Goal: Information Seeking & Learning: Learn about a topic

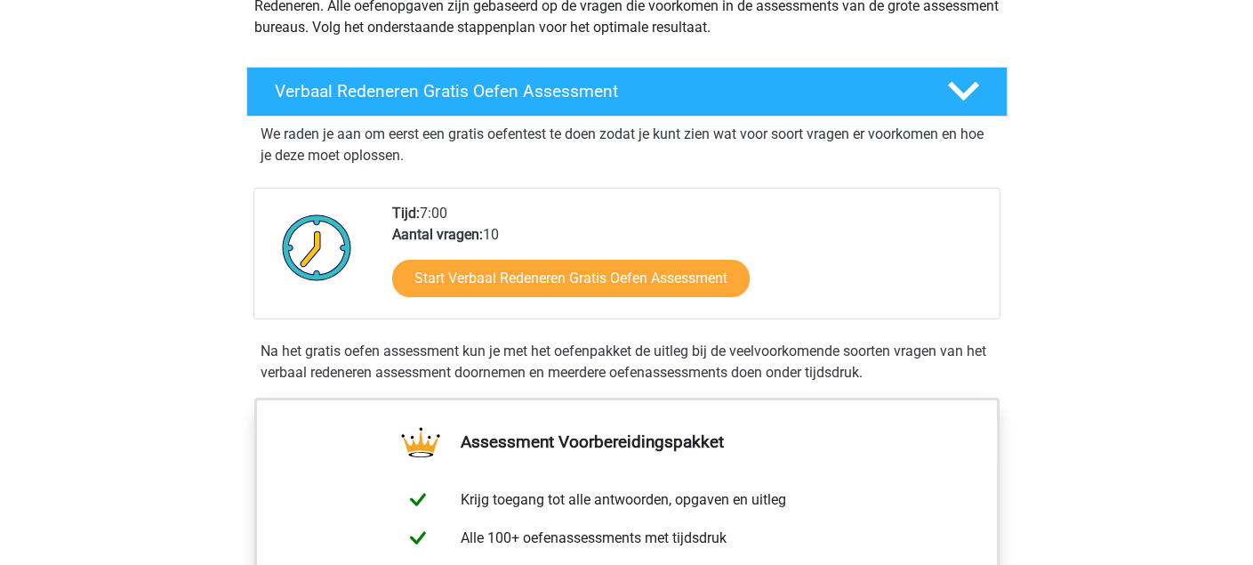
scroll to position [237, 0]
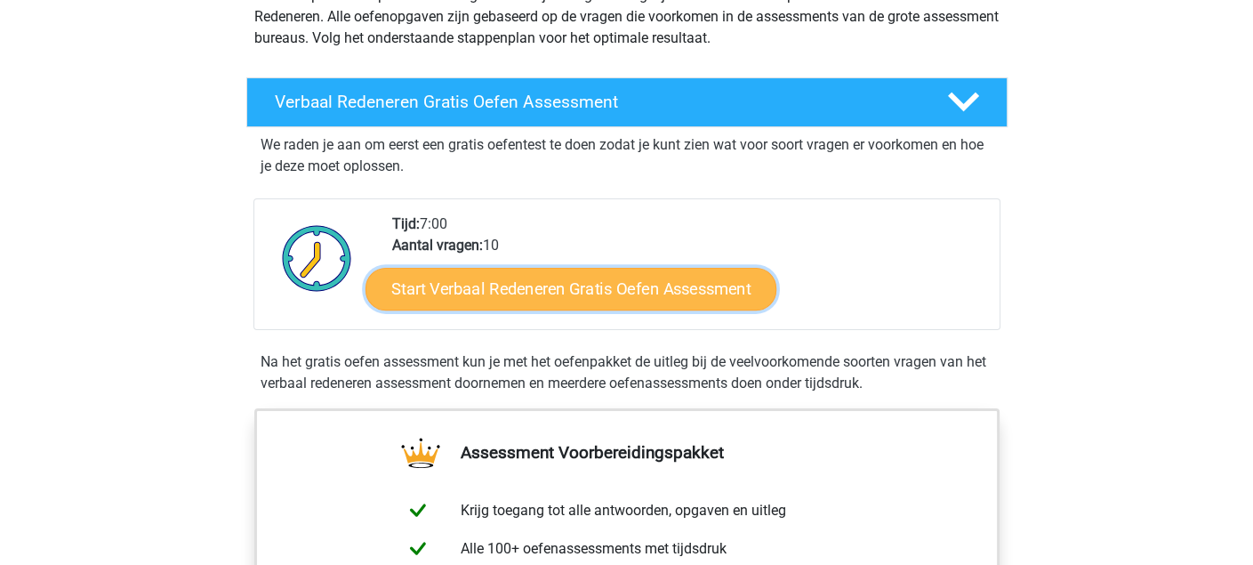
click at [575, 279] on link "Start Verbaal Redeneren Gratis Oefen Assessment" at bounding box center [570, 289] width 411 height 43
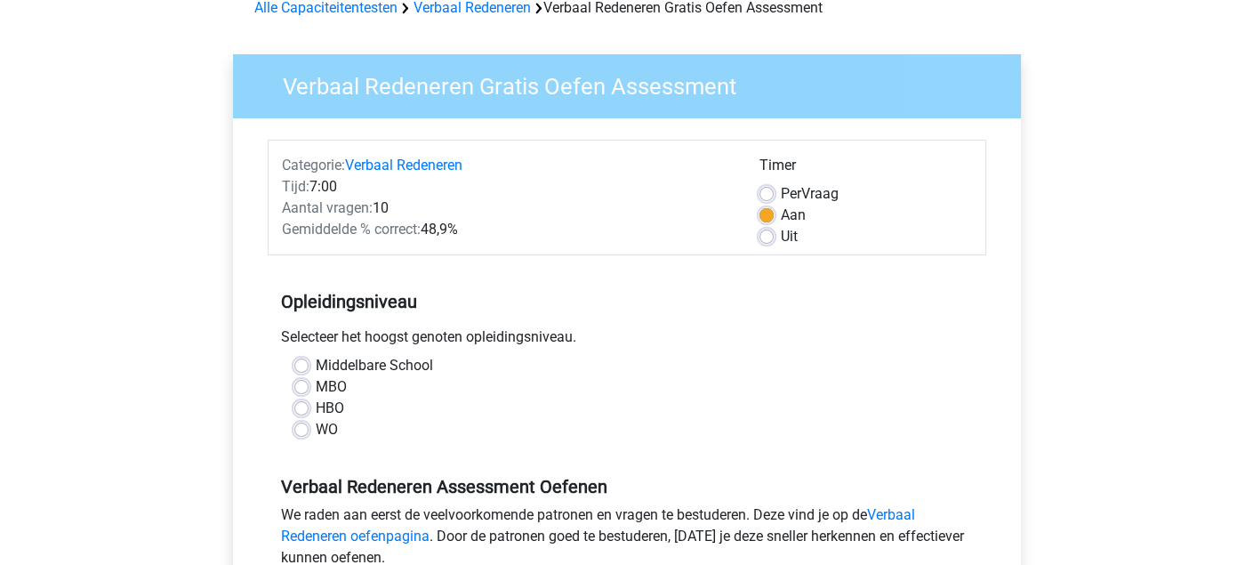
scroll to position [118, 0]
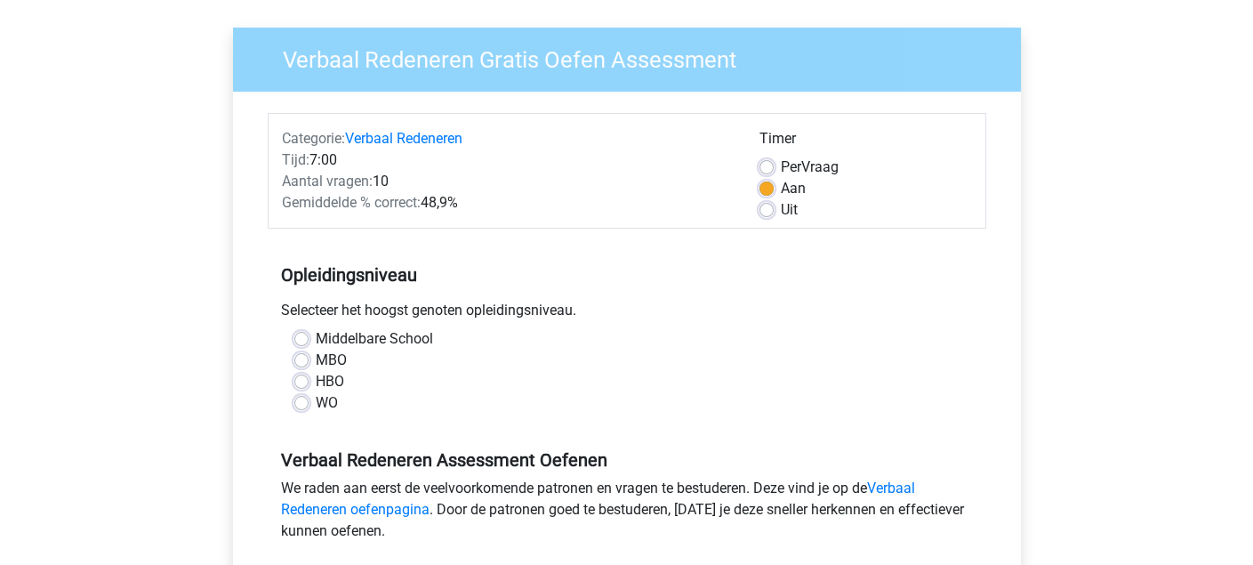
click at [316, 400] on label "WO" at bounding box center [327, 402] width 22 height 21
click at [297, 400] on input "WO" at bounding box center [301, 401] width 14 height 18
radio input "true"
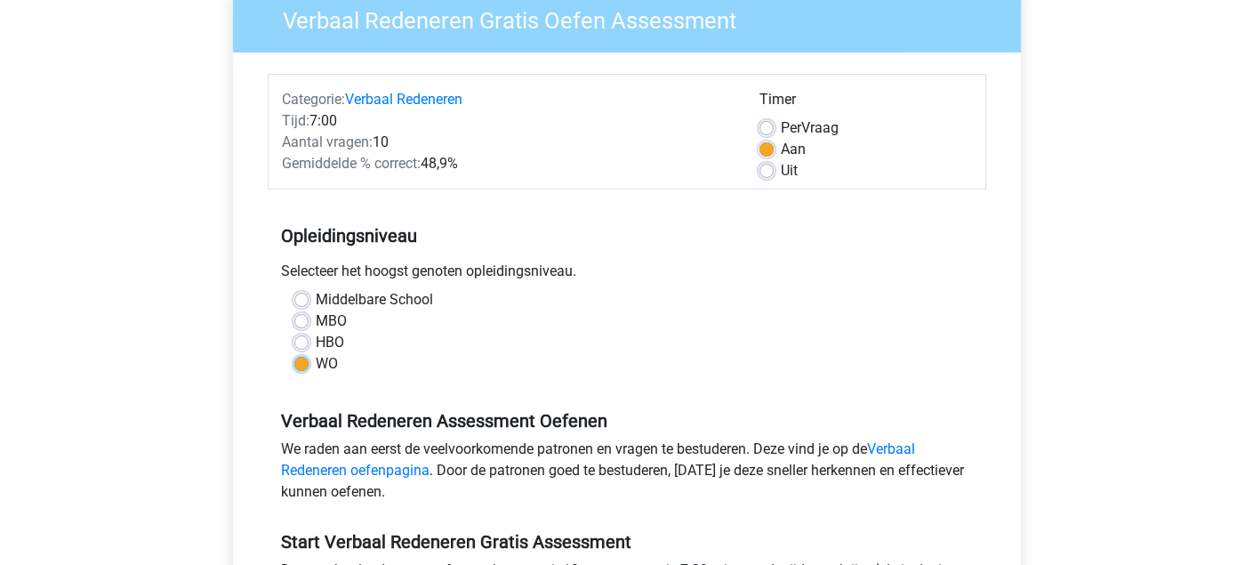
scroll to position [711, 0]
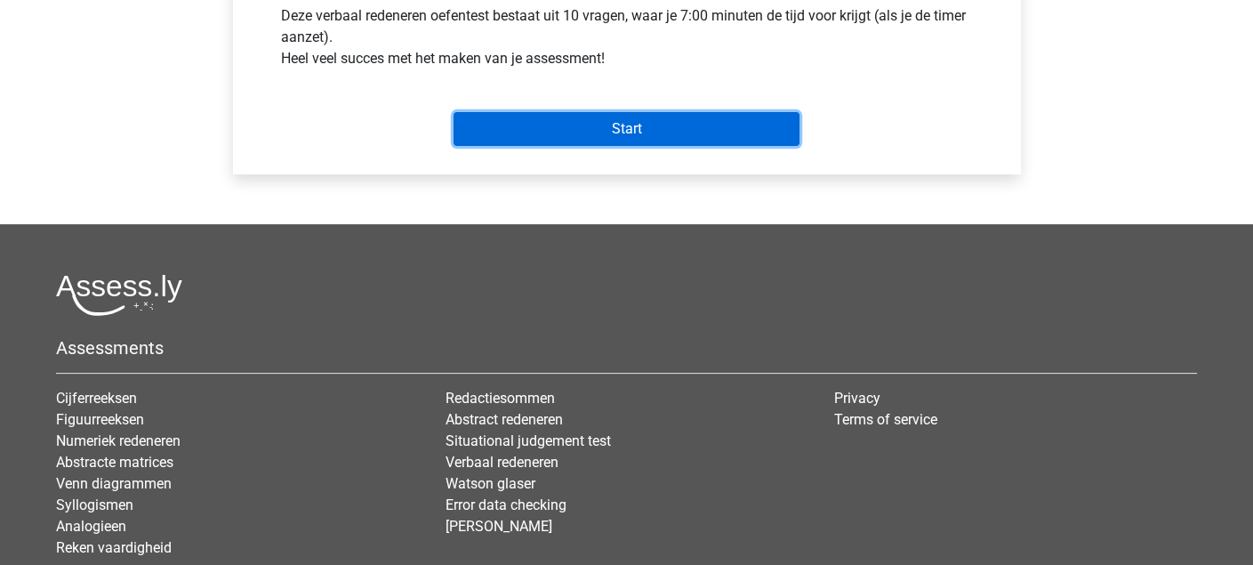
click at [580, 141] on input "Start" at bounding box center [626, 129] width 346 height 34
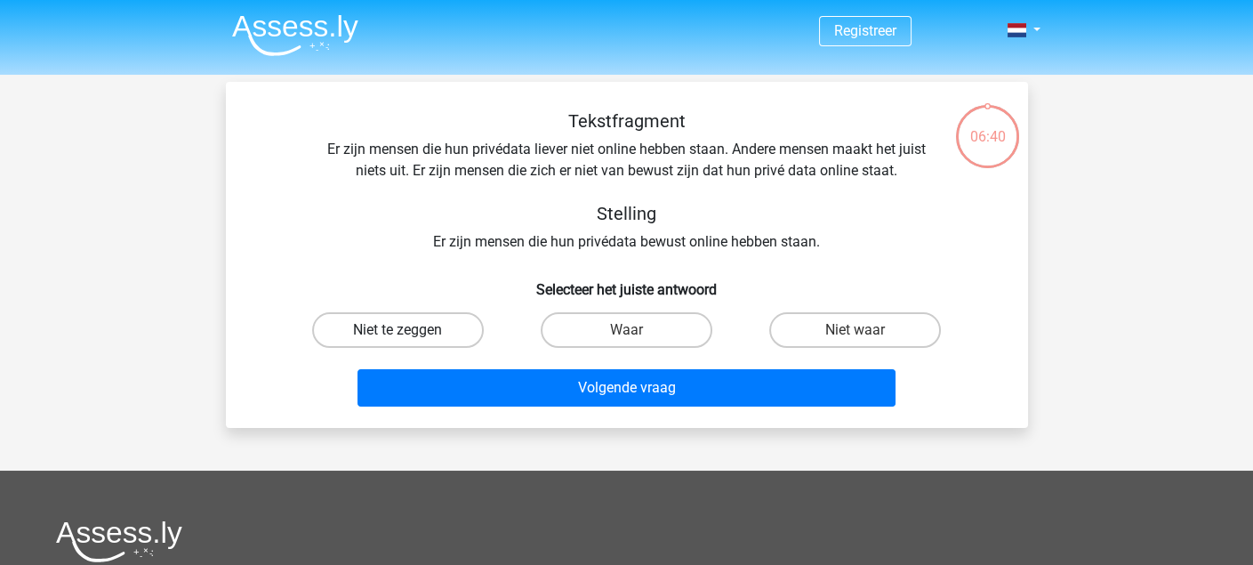
click at [430, 339] on label "Niet te zeggen" at bounding box center [398, 330] width 172 height 36
click at [409, 339] on input "Niet te zeggen" at bounding box center [403, 336] width 12 height 12
radio input "true"
click at [612, 413] on div "Tekstfragment Er zijn mensen die hun privédata liever niet online hebben staan.…" at bounding box center [627, 255] width 802 height 346
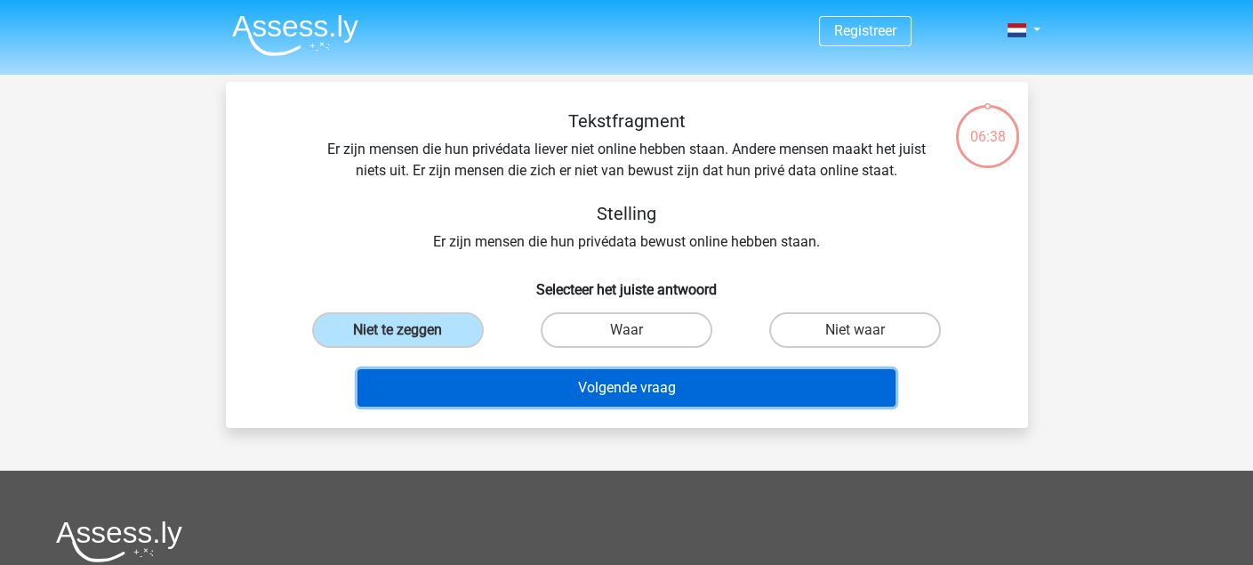
click at [621, 403] on button "Volgende vraag" at bounding box center [626, 387] width 538 height 37
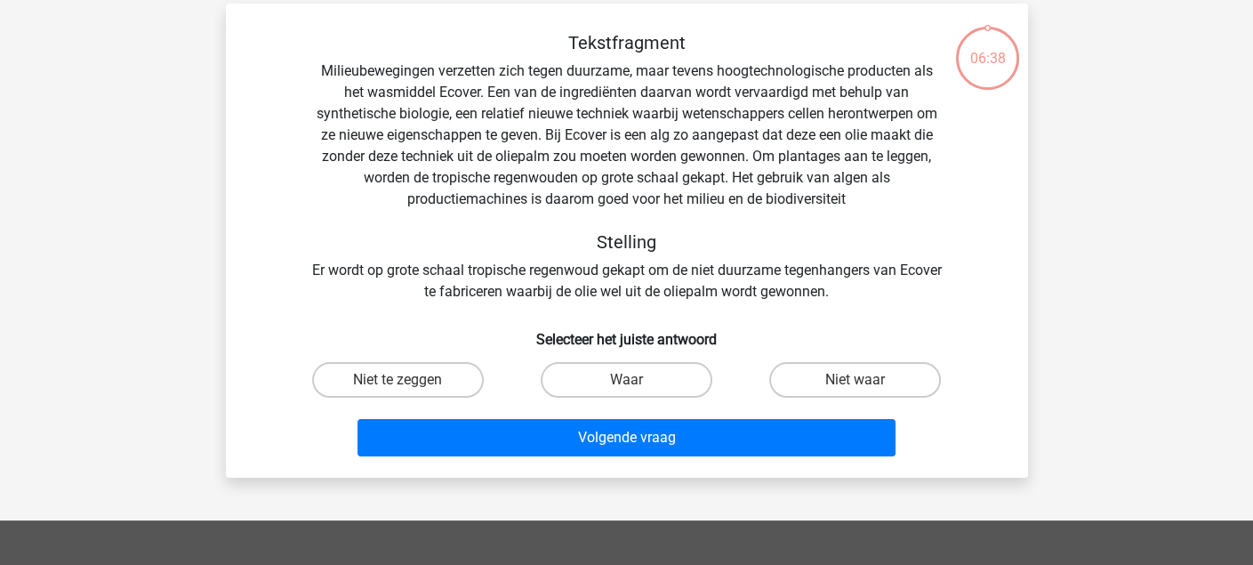
scroll to position [81, 0]
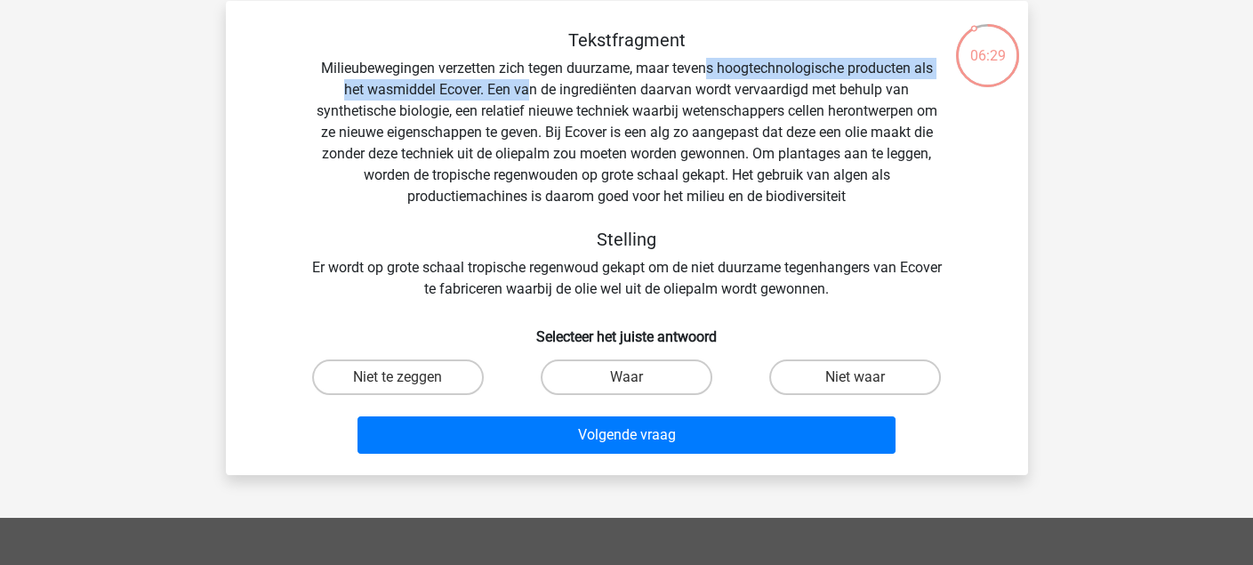
drag, startPoint x: 703, startPoint y: 67, endPoint x: 525, endPoint y: 90, distance: 179.3
click at [525, 90] on div "Tekstfragment Milieubewegingen verzetten zich tegen duurzame, maar tevens hoogt…" at bounding box center [626, 164] width 745 height 270
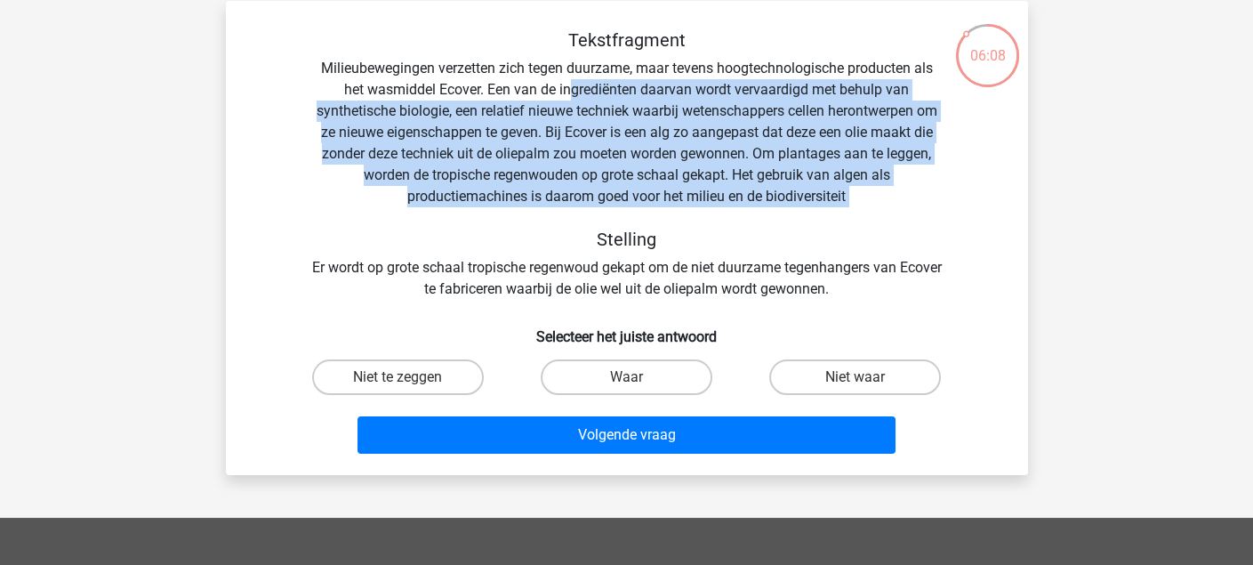
drag, startPoint x: 566, startPoint y: 93, endPoint x: 853, endPoint y: 209, distance: 308.7
click at [853, 209] on div "Tekstfragment Milieubewegingen verzetten zich tegen duurzame, maar tevens hoogt…" at bounding box center [626, 164] width 745 height 270
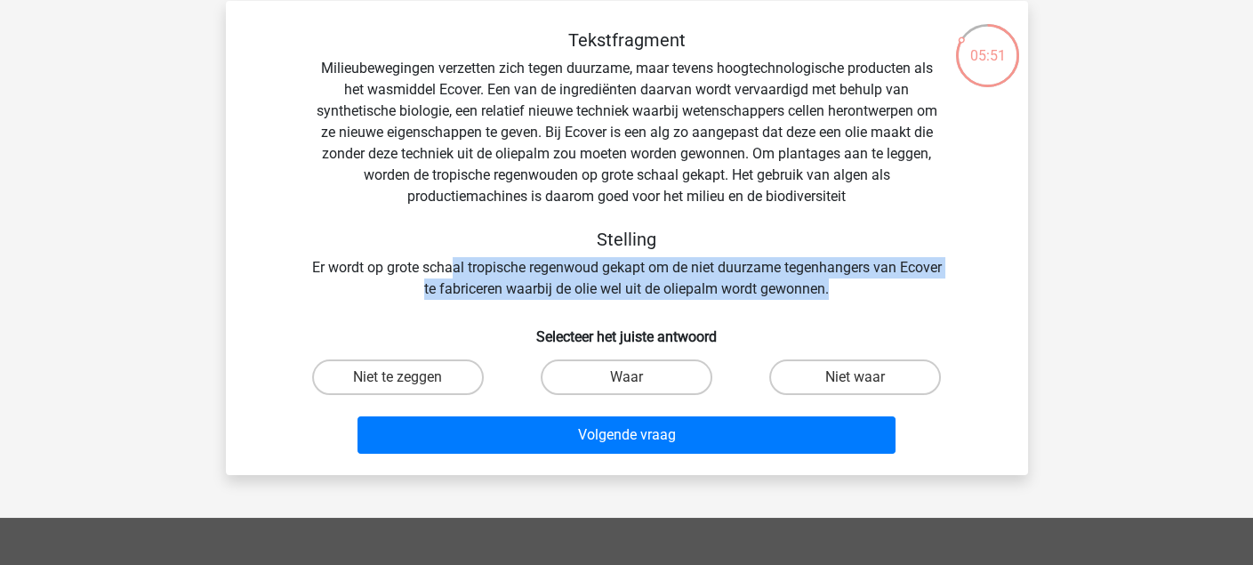
drag, startPoint x: 477, startPoint y: 277, endPoint x: 854, endPoint y: 283, distance: 377.0
click at [854, 283] on div "Tekstfragment Milieubewegingen verzetten zich tegen duurzame, maar tevens hoogt…" at bounding box center [626, 164] width 745 height 270
click at [630, 373] on label "Waar" at bounding box center [627, 377] width 172 height 36
click at [630, 377] on input "Waar" at bounding box center [632, 383] width 12 height 12
radio input "true"
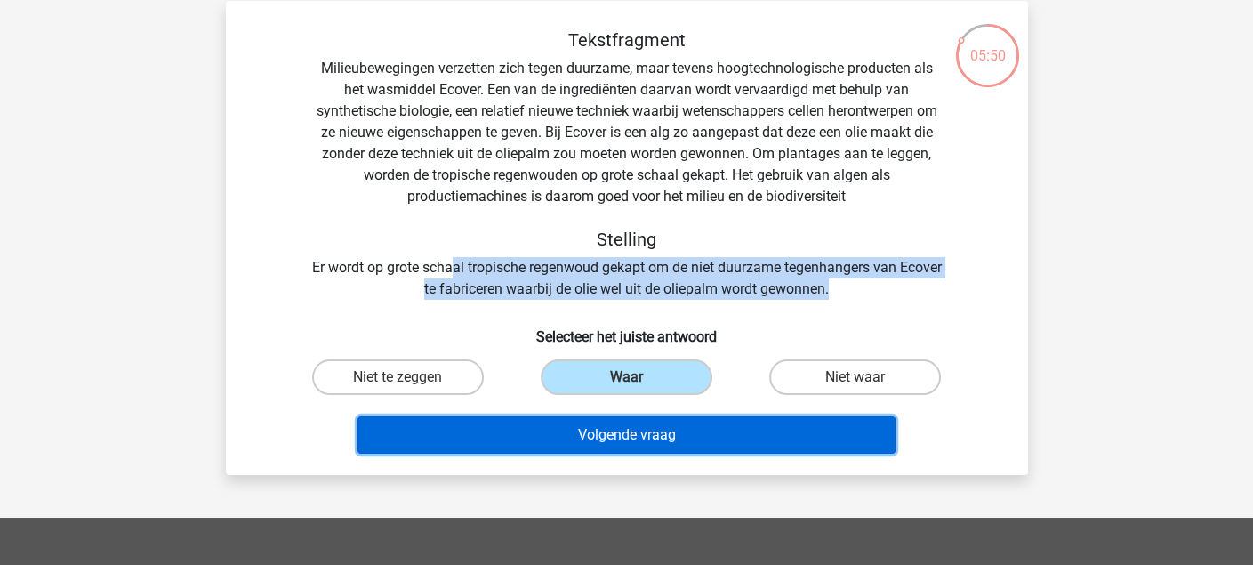
click at [655, 449] on button "Volgende vraag" at bounding box center [626, 434] width 538 height 37
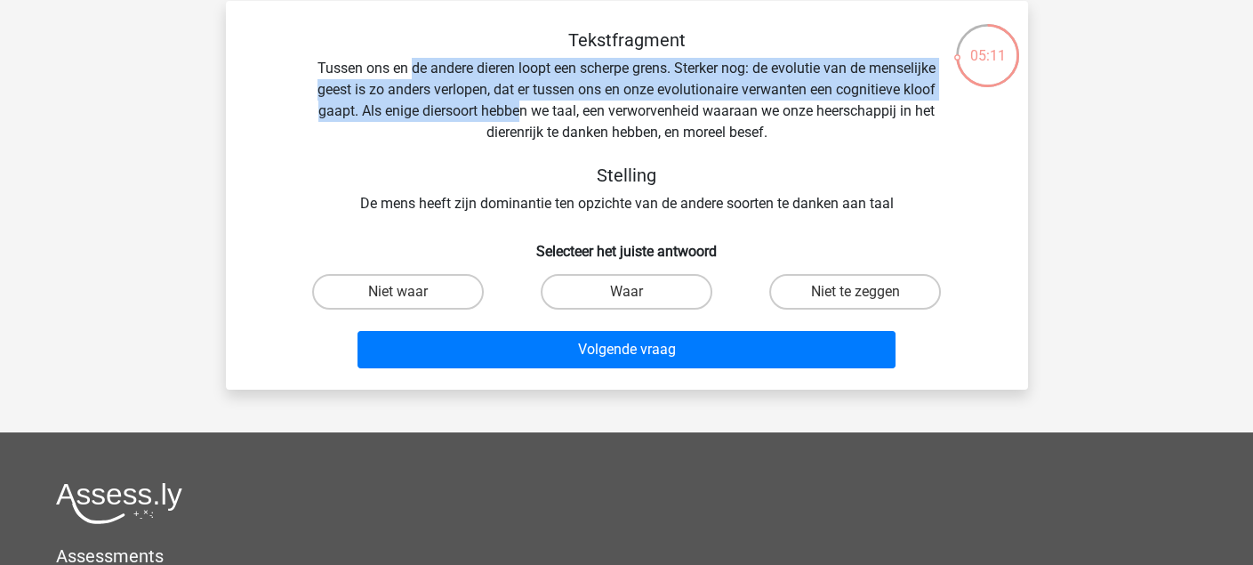
drag, startPoint x: 411, startPoint y: 72, endPoint x: 523, endPoint y: 105, distance: 116.8
click at [523, 105] on div "Tekstfragment Tussen ons en de andere dieren loopt een scherpe grens. Sterker n…" at bounding box center [626, 121] width 745 height 185
click at [691, 297] on label "Waar" at bounding box center [627, 292] width 172 height 36
click at [637, 297] on input "Waar" at bounding box center [632, 298] width 12 height 12
radio input "true"
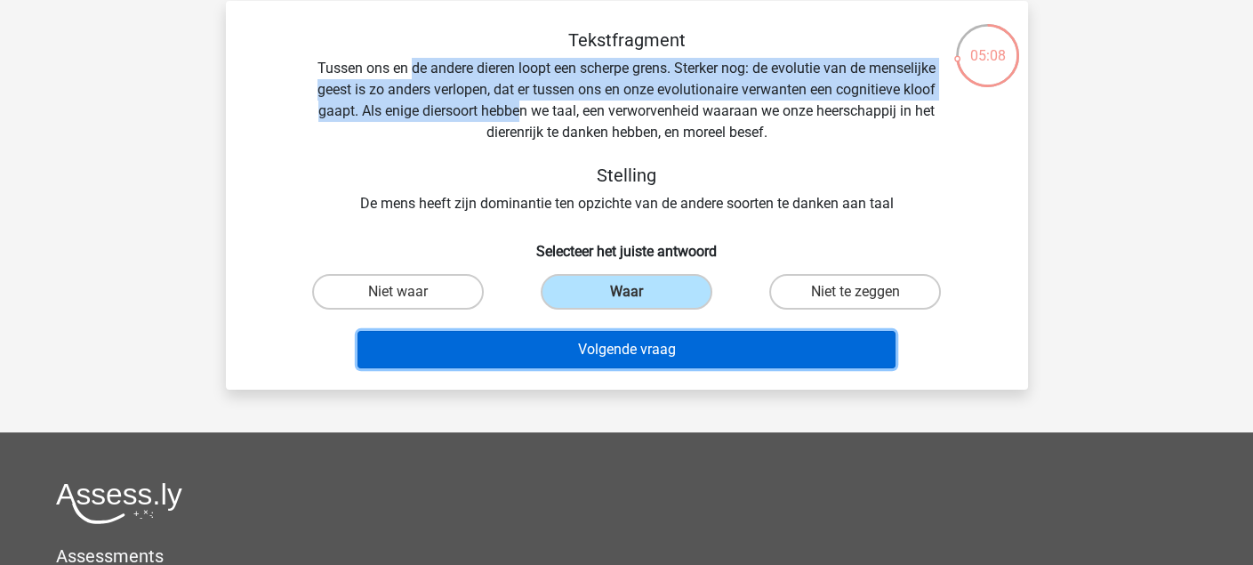
click at [709, 336] on button "Volgende vraag" at bounding box center [626, 349] width 538 height 37
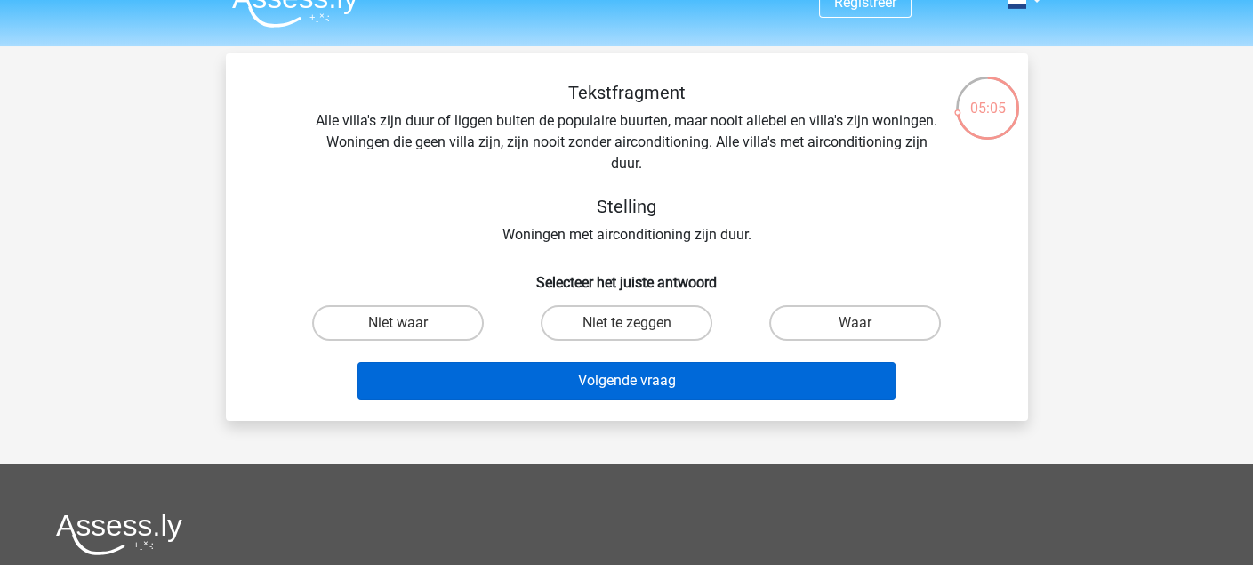
scroll to position [0, 0]
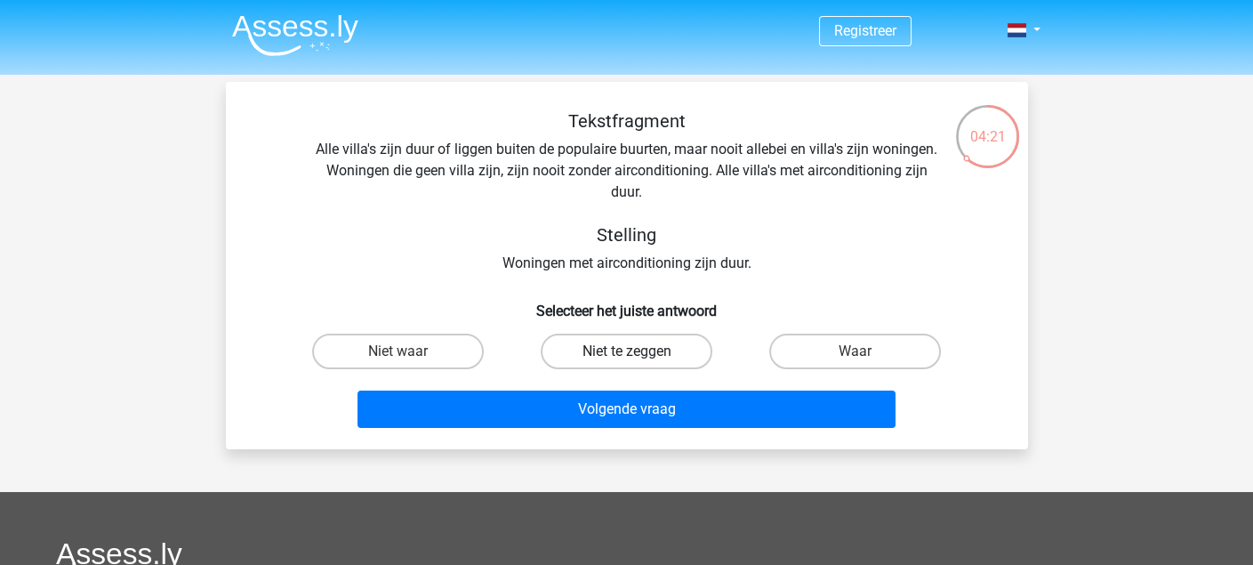
click at [590, 344] on label "Niet te zeggen" at bounding box center [627, 351] width 172 height 36
click at [626, 351] on input "Niet te zeggen" at bounding box center [632, 357] width 12 height 12
radio input "true"
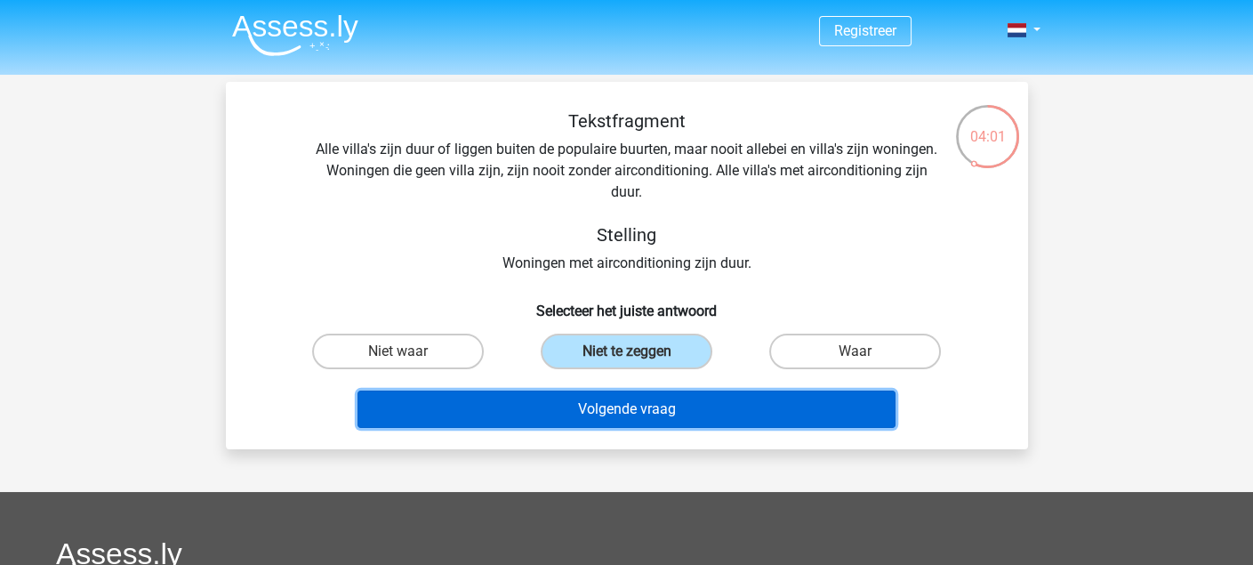
click at [688, 405] on button "Volgende vraag" at bounding box center [626, 408] width 538 height 37
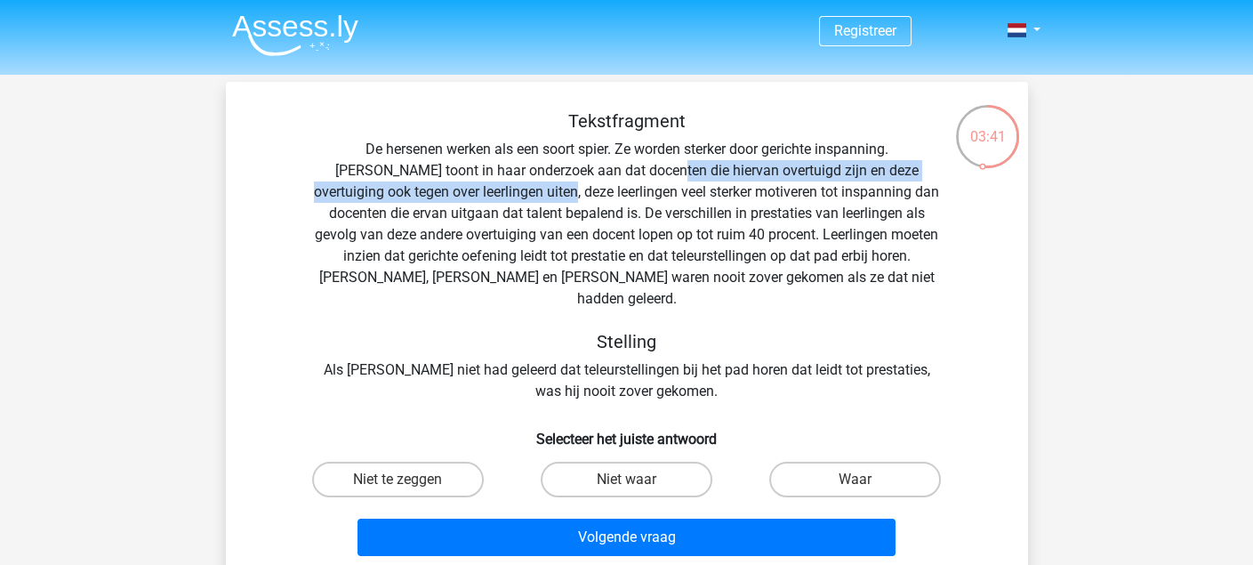
drag, startPoint x: 564, startPoint y: 166, endPoint x: 473, endPoint y: 187, distance: 93.0
click at [473, 187] on div "Tekstfragment De hersenen werken als een soort spier. Ze worden sterker door ge…" at bounding box center [626, 256] width 745 height 292
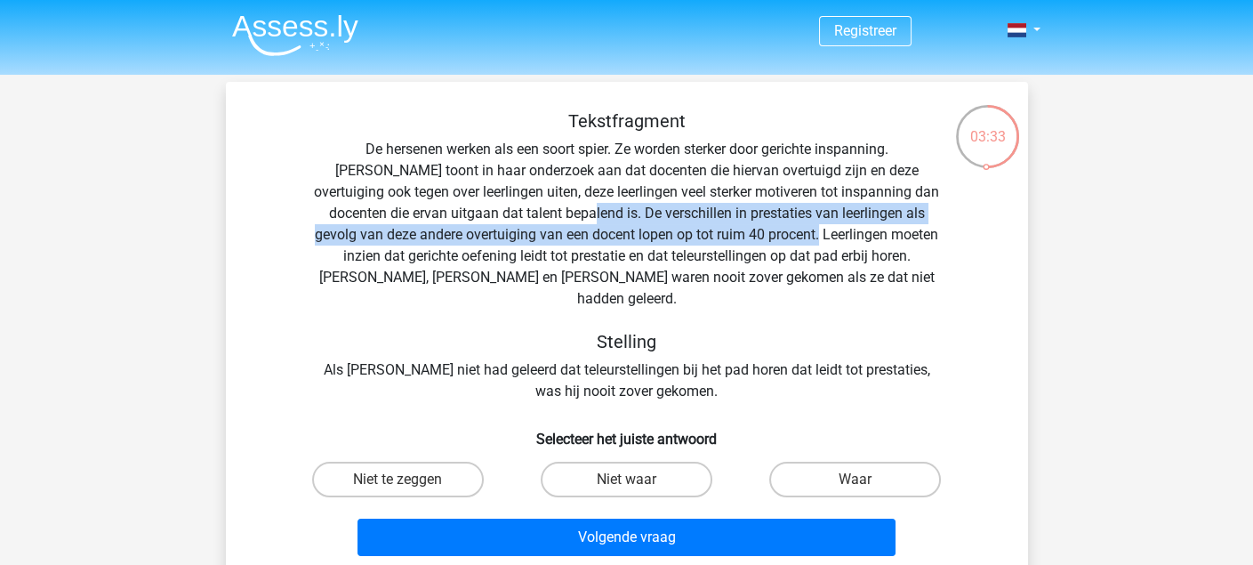
drag, startPoint x: 526, startPoint y: 210, endPoint x: 729, endPoint y: 241, distance: 205.1
click at [729, 241] on div "Tekstfragment De hersenen werken als een soort spier. Ze worden sterker door ge…" at bounding box center [626, 256] width 745 height 292
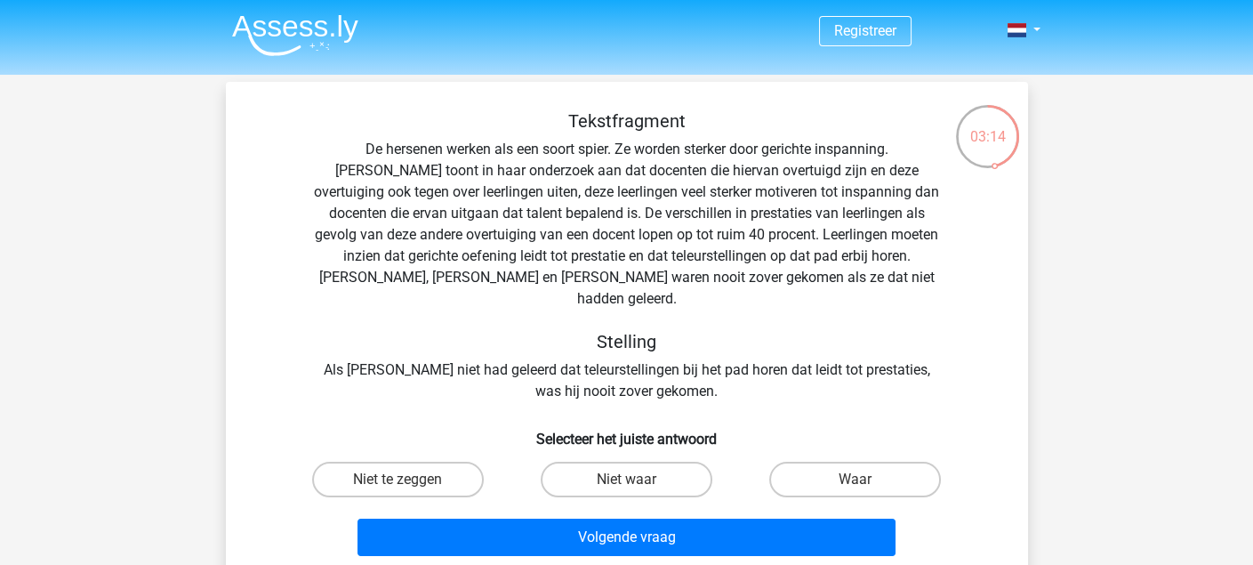
click at [875, 478] on div "Waar" at bounding box center [855, 479] width 229 height 50
click at [853, 471] on label "Waar" at bounding box center [855, 479] width 172 height 36
click at [855, 479] on input "Waar" at bounding box center [861, 485] width 12 height 12
radio input "true"
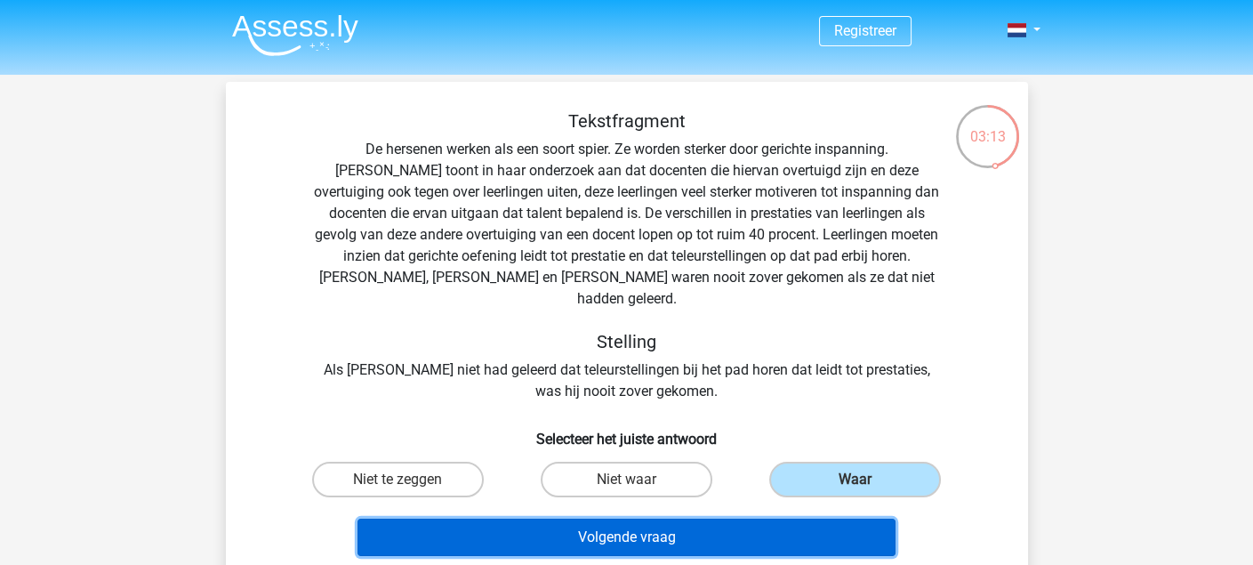
click at [831, 518] on button "Volgende vraag" at bounding box center [626, 536] width 538 height 37
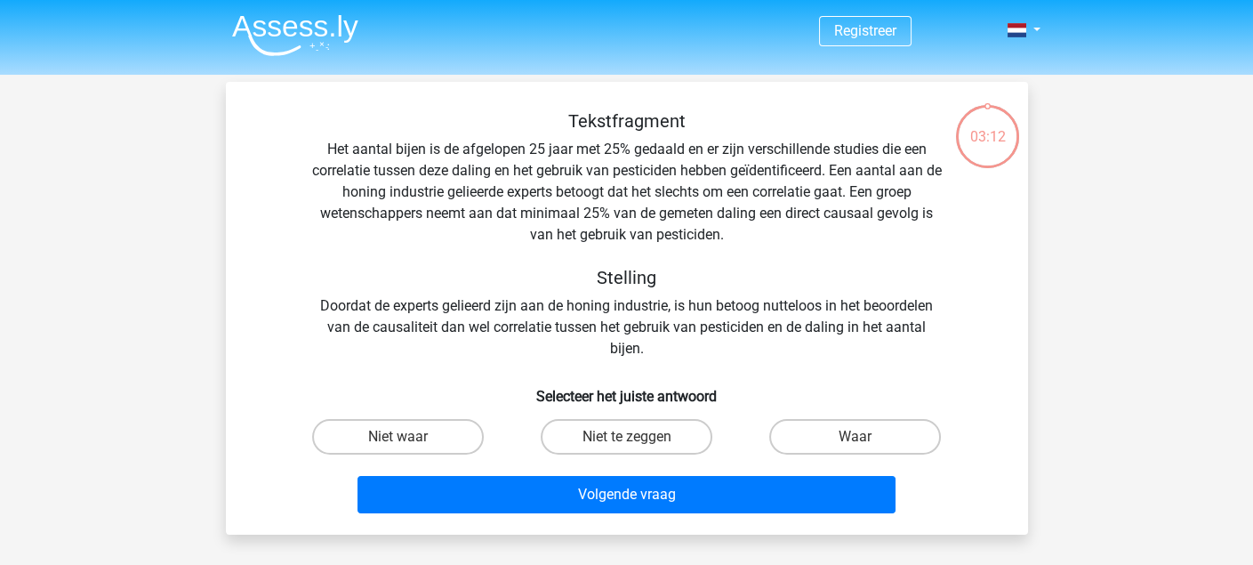
scroll to position [81, 0]
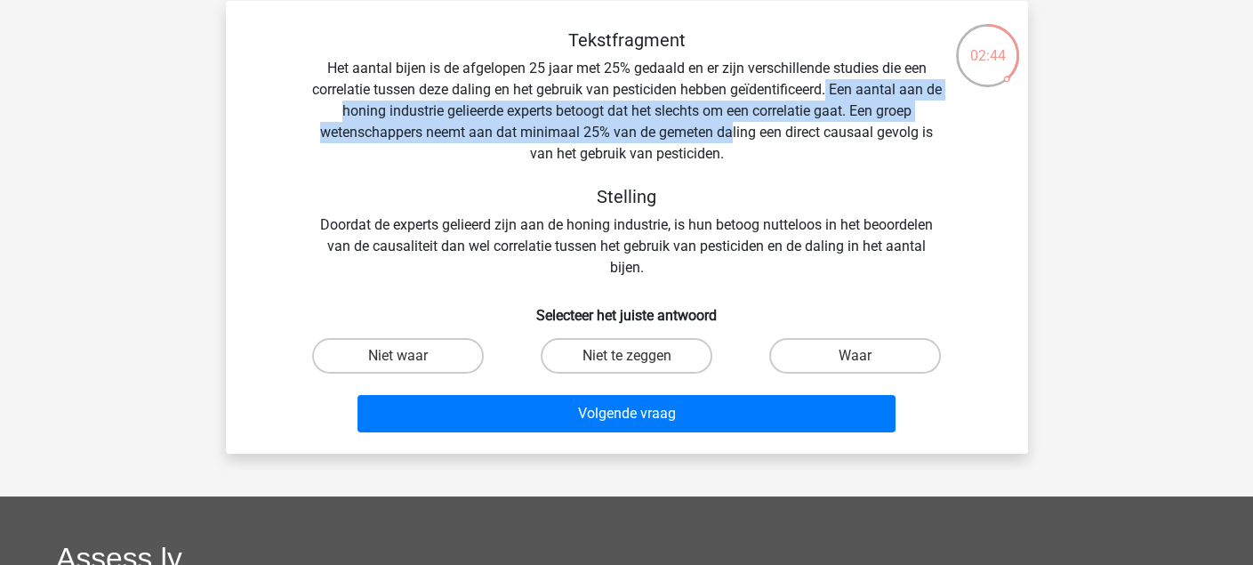
drag, startPoint x: 839, startPoint y: 89, endPoint x: 732, endPoint y: 133, distance: 116.4
click at [732, 133] on div "Tekstfragment Het aantal bijen is de afgelopen 25 jaar met 25% gedaald en er zi…" at bounding box center [626, 153] width 745 height 249
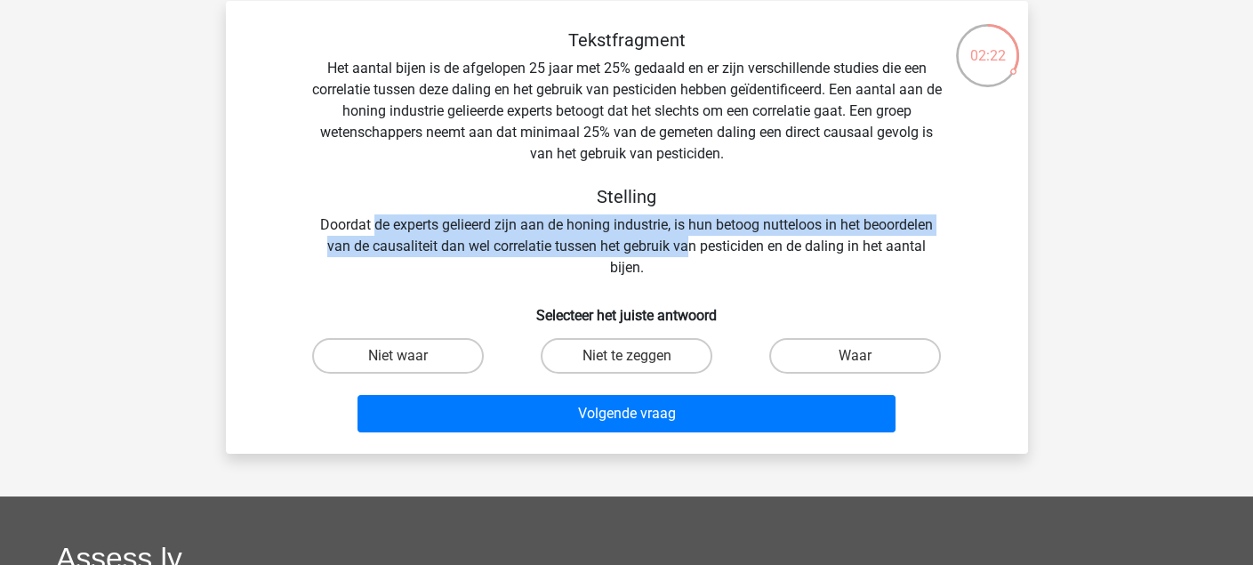
drag, startPoint x: 373, startPoint y: 229, endPoint x: 686, endPoint y: 240, distance: 313.2
click at [686, 240] on div "Tekstfragment Het aantal bijen is de afgelopen 25 jaar met 25% gedaald en er zi…" at bounding box center [626, 153] width 745 height 249
click at [650, 357] on label "Niet te zeggen" at bounding box center [627, 356] width 172 height 36
click at [637, 357] on input "Niet te zeggen" at bounding box center [632, 362] width 12 height 12
radio input "true"
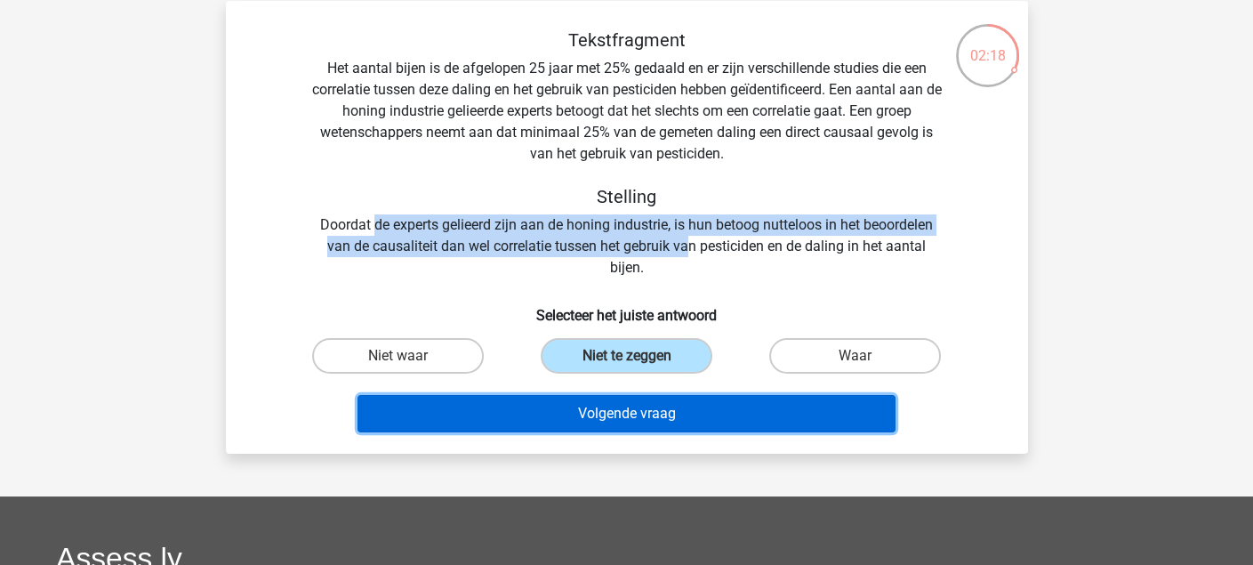
click at [642, 405] on button "Volgende vraag" at bounding box center [626, 413] width 538 height 37
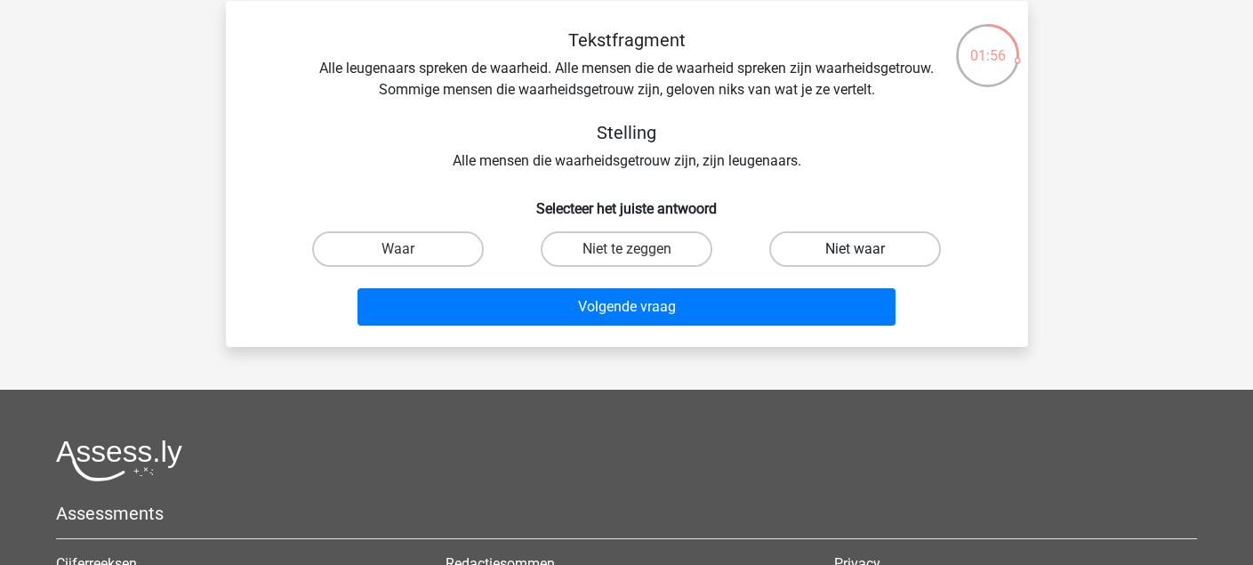
click at [840, 243] on label "Niet waar" at bounding box center [855, 249] width 172 height 36
click at [855, 249] on input "Niet waar" at bounding box center [861, 255] width 12 height 12
radio input "true"
click at [408, 258] on input "Waar" at bounding box center [403, 255] width 12 height 12
radio input "true"
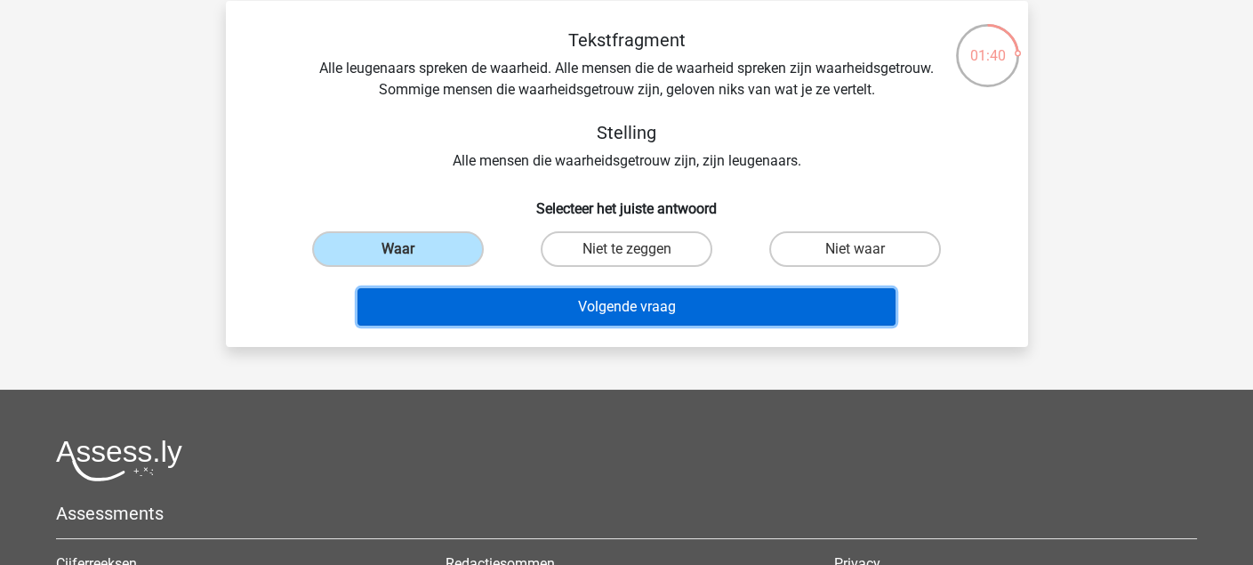
click at [545, 307] on button "Volgende vraag" at bounding box center [626, 306] width 538 height 37
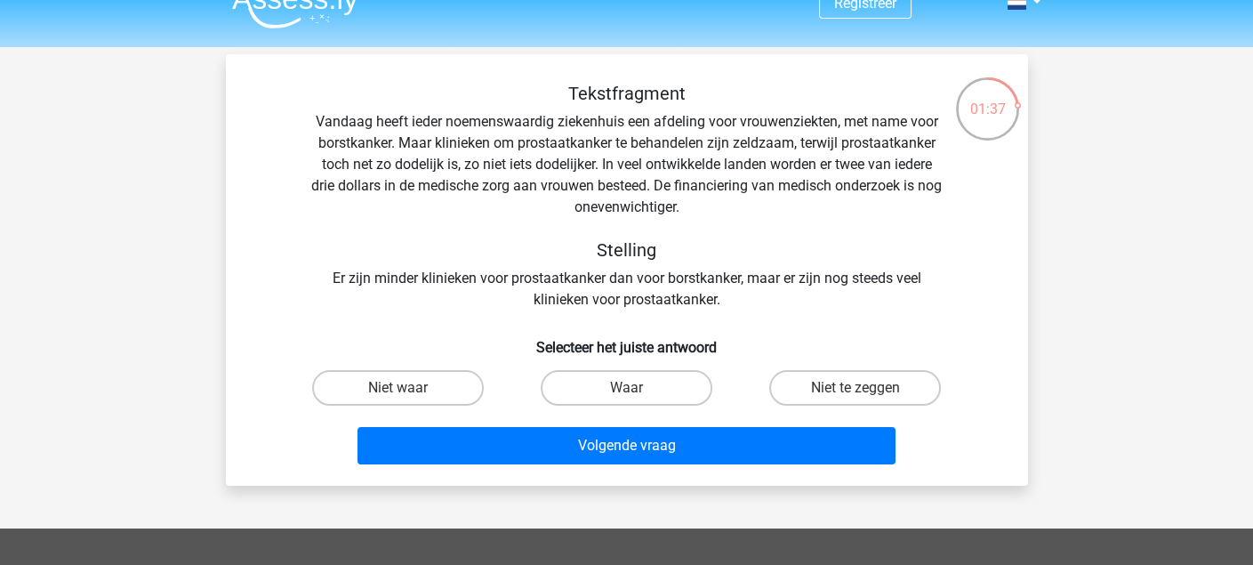
scroll to position [0, 0]
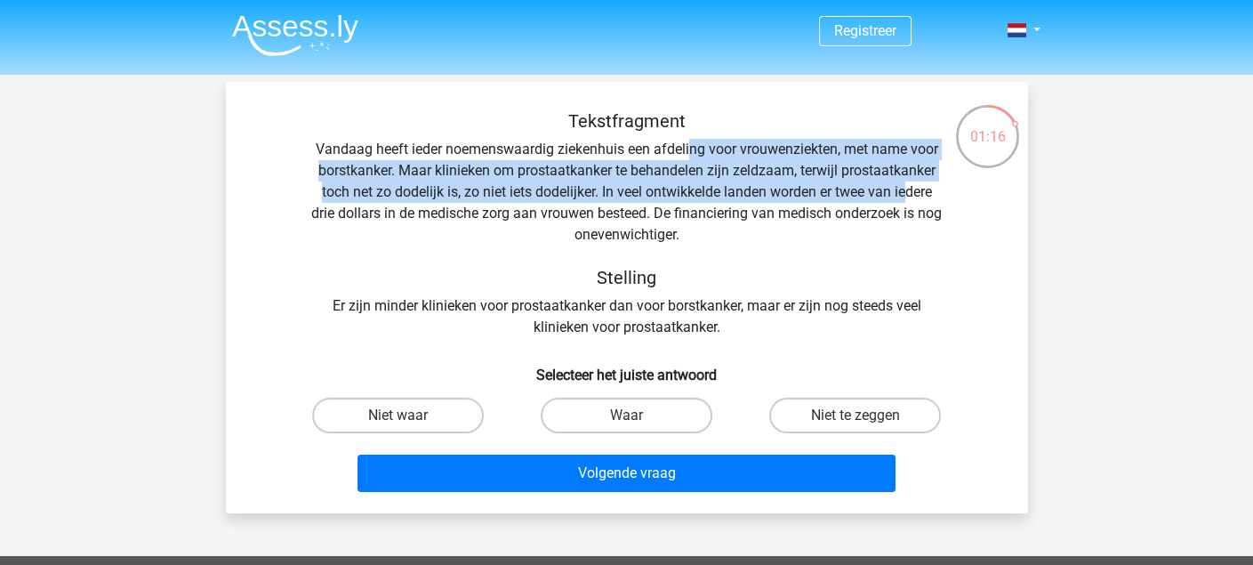
drag, startPoint x: 688, startPoint y: 156, endPoint x: 904, endPoint y: 192, distance: 219.1
click at [904, 192] on div "Tekstfragment Vandaag heeft ieder noemenswaardig ziekenhuis een afdeling voor v…" at bounding box center [626, 224] width 745 height 228
click at [424, 424] on label "Niet waar" at bounding box center [398, 415] width 172 height 36
click at [409, 424] on input "Niet waar" at bounding box center [403, 421] width 12 height 12
radio input "true"
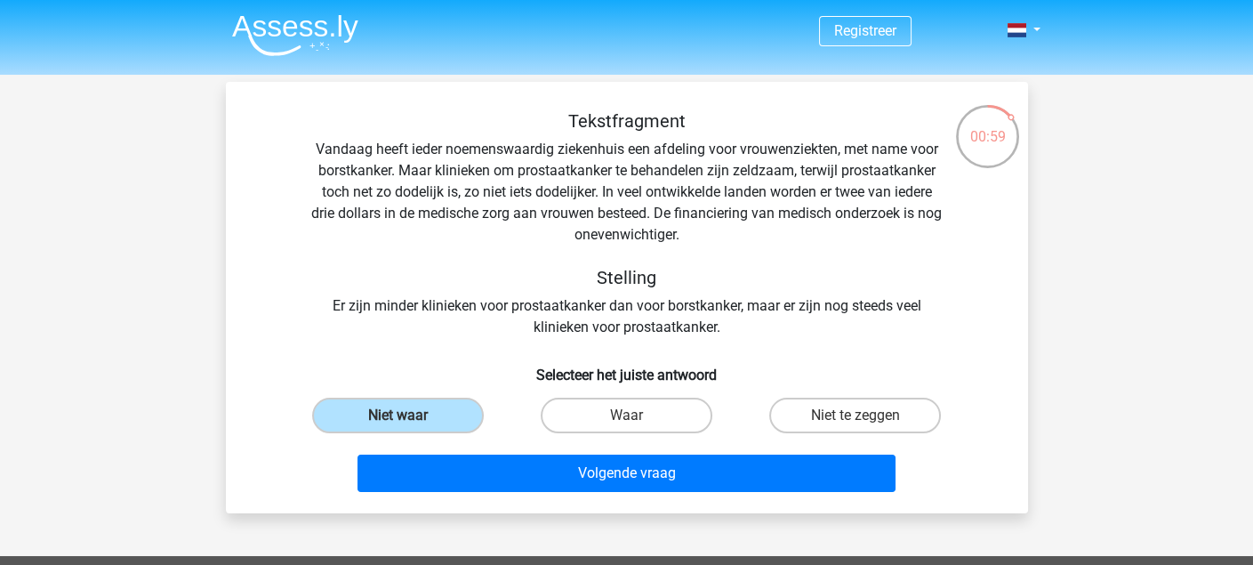
click at [518, 496] on div "Volgende vraag" at bounding box center [627, 476] width 686 height 44
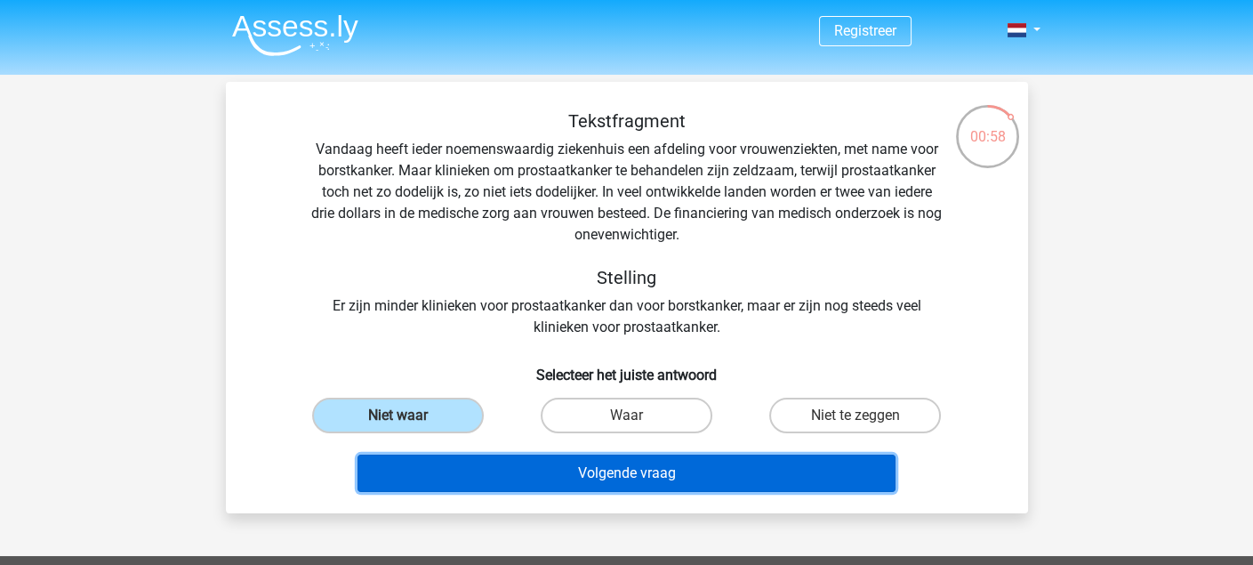
click at [538, 475] on button "Volgende vraag" at bounding box center [626, 472] width 538 height 37
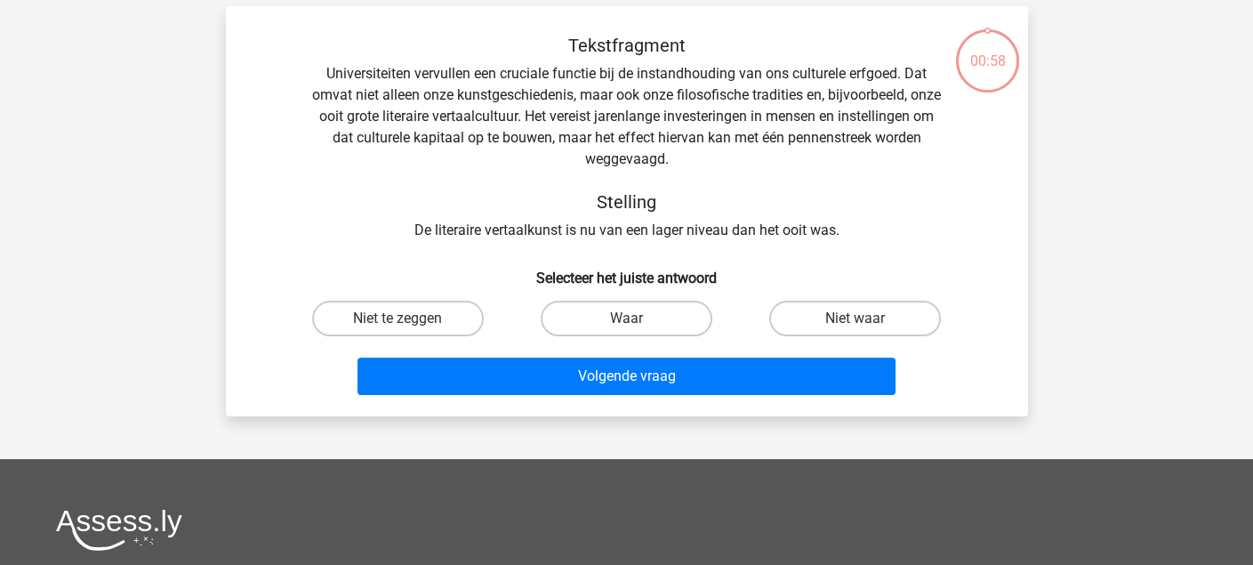
scroll to position [81, 0]
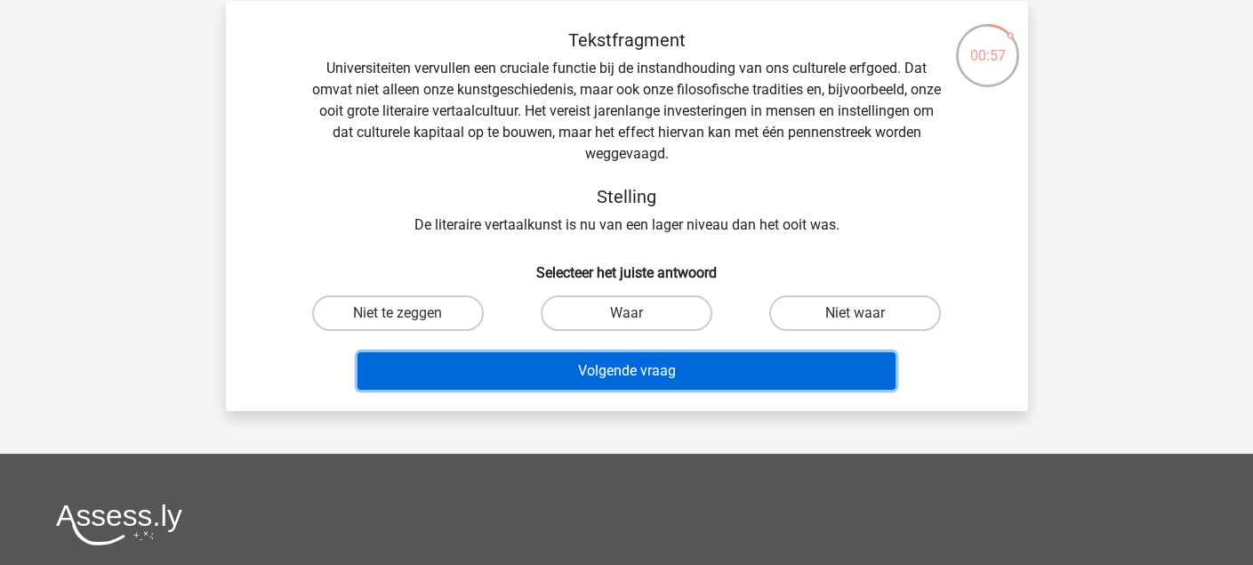
click at [627, 377] on button "Volgende vraag" at bounding box center [626, 370] width 538 height 37
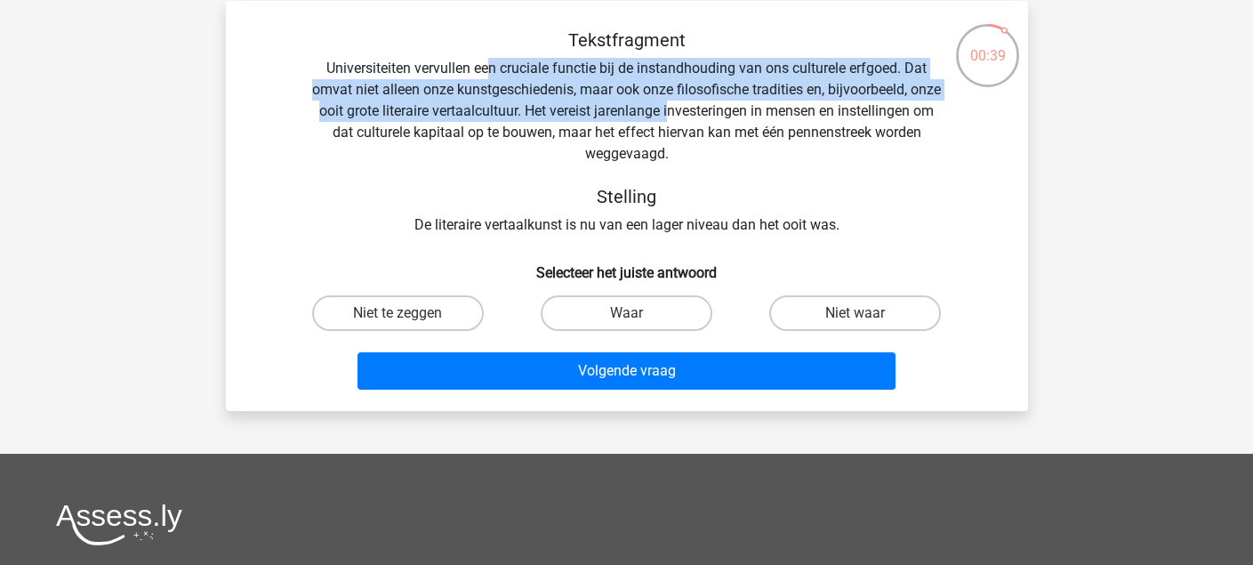
drag, startPoint x: 493, startPoint y: 60, endPoint x: 736, endPoint y: 116, distance: 250.0
click at [736, 116] on div "Tekstfragment Universiteiten vervullen een cruciale functie bij de instandhoudi…" at bounding box center [626, 132] width 745 height 206
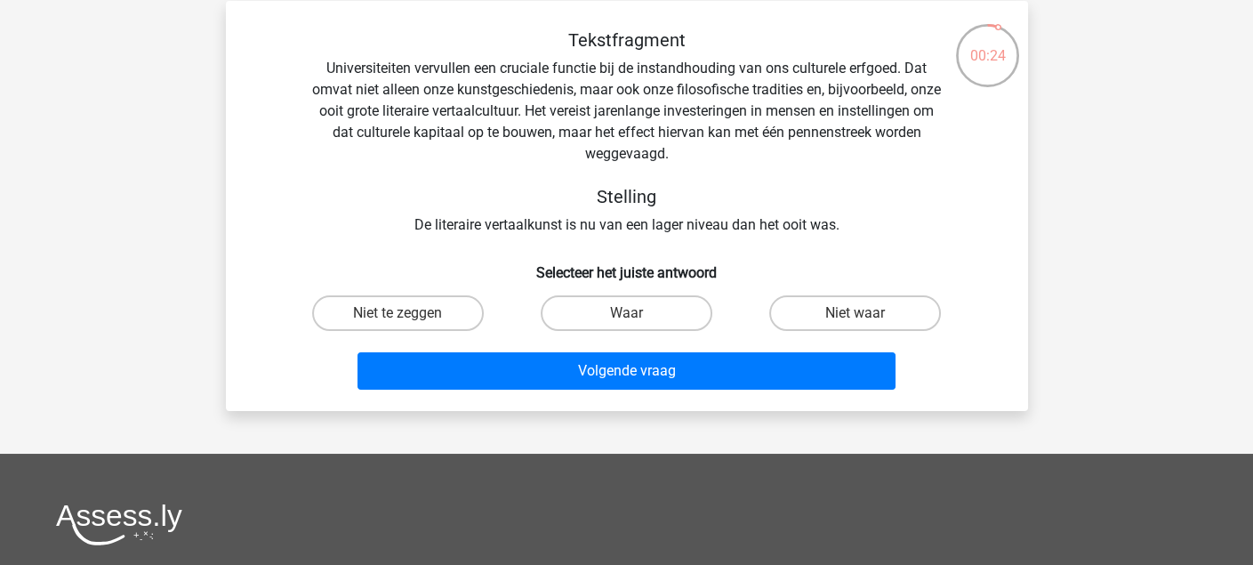
drag, startPoint x: 673, startPoint y: 80, endPoint x: 588, endPoint y: 90, distance: 85.9
click at [588, 90] on div "Tekstfragment Universiteiten vervullen een cruciale functie bij de instandhoudi…" at bounding box center [626, 132] width 745 height 206
click at [886, 303] on label "Niet waar" at bounding box center [855, 313] width 172 height 36
click at [867, 313] on input "Niet waar" at bounding box center [861, 319] width 12 height 12
radio input "true"
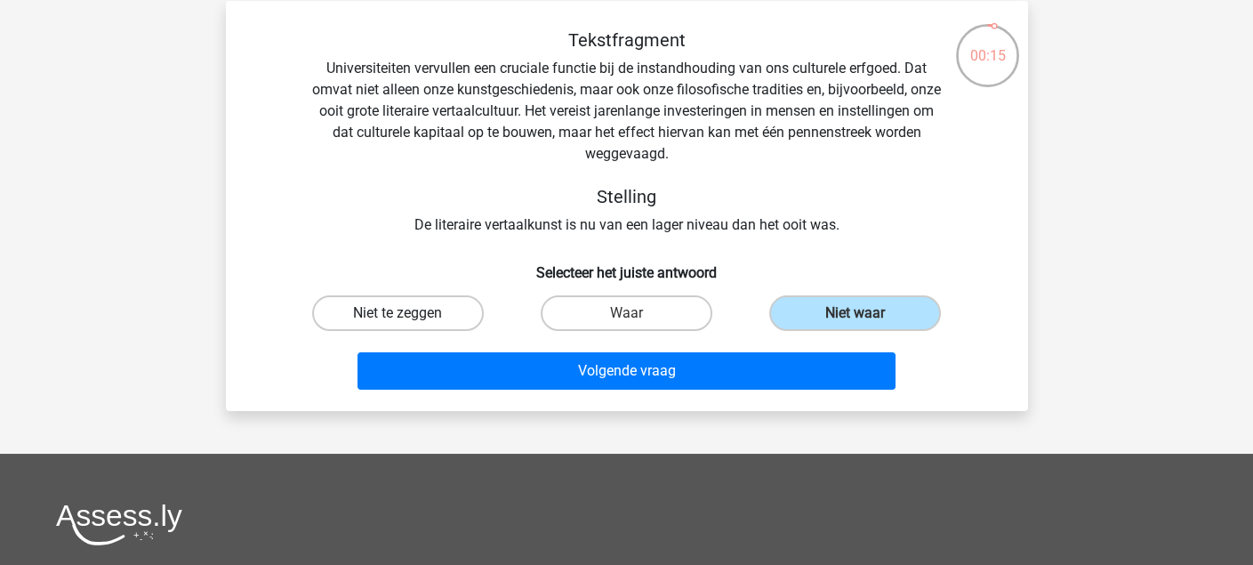
click at [373, 316] on label "Niet te zeggen" at bounding box center [398, 313] width 172 height 36
click at [397, 316] on input "Niet te zeggen" at bounding box center [403, 319] width 12 height 12
radio input "true"
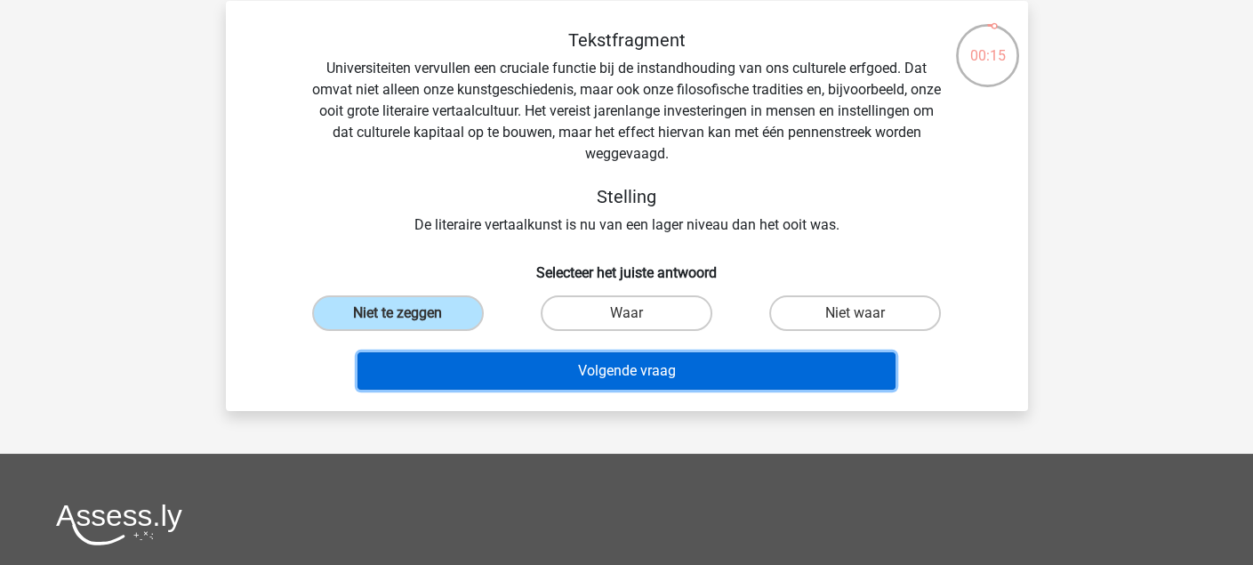
click at [477, 365] on button "Volgende vraag" at bounding box center [626, 370] width 538 height 37
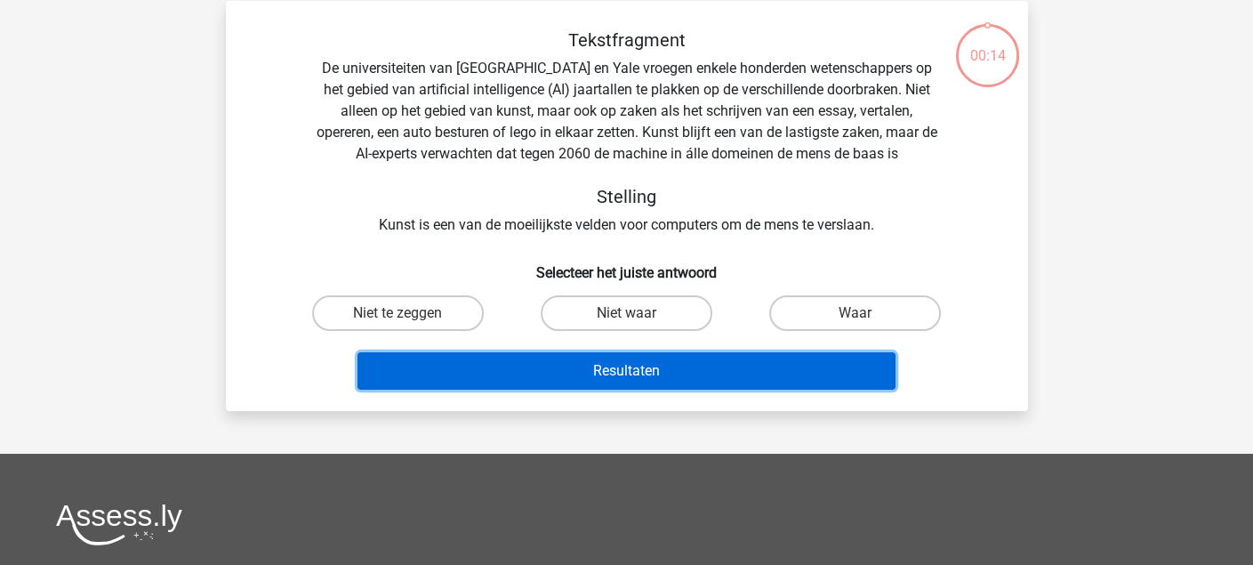
click at [477, 365] on button "Resultaten" at bounding box center [626, 370] width 538 height 37
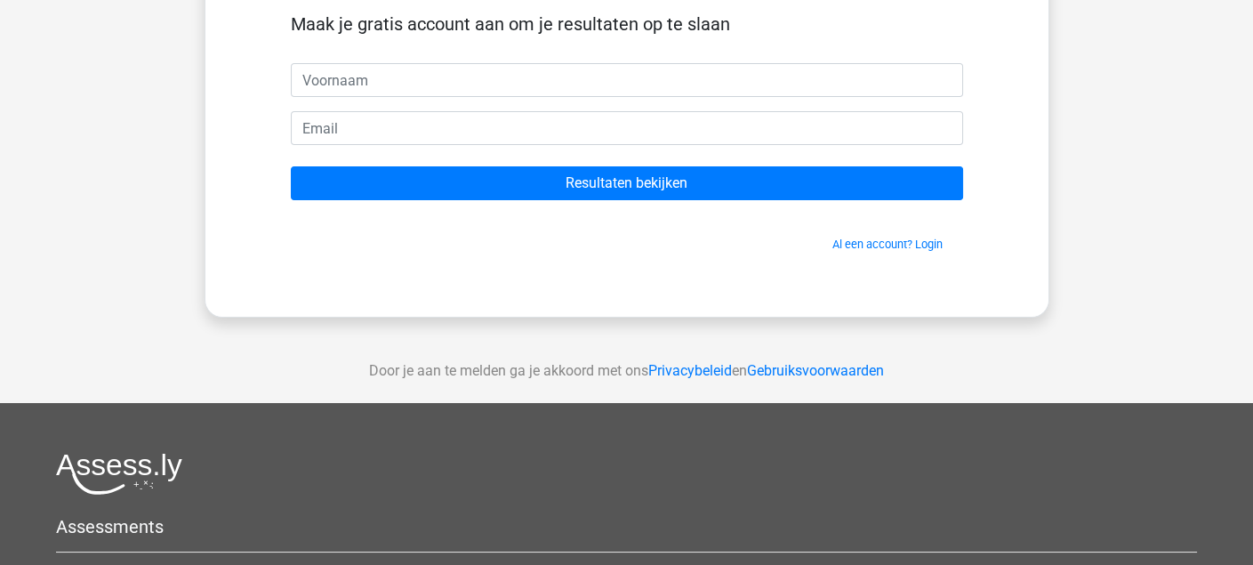
scroll to position [134, 0]
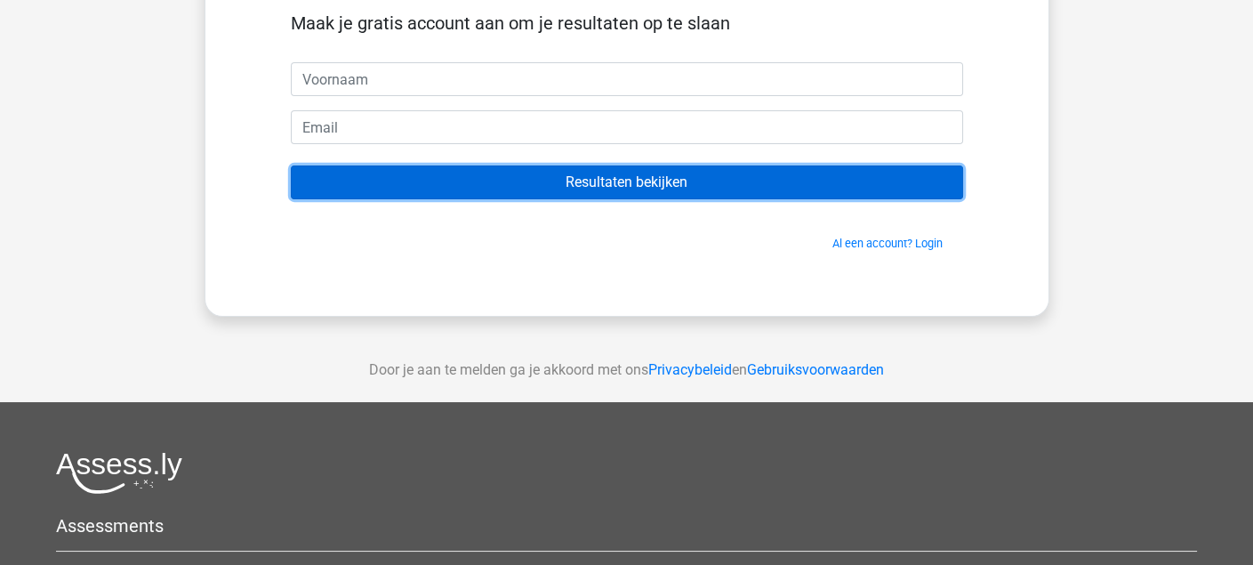
click at [437, 196] on input "Resultaten bekijken" at bounding box center [627, 182] width 672 height 34
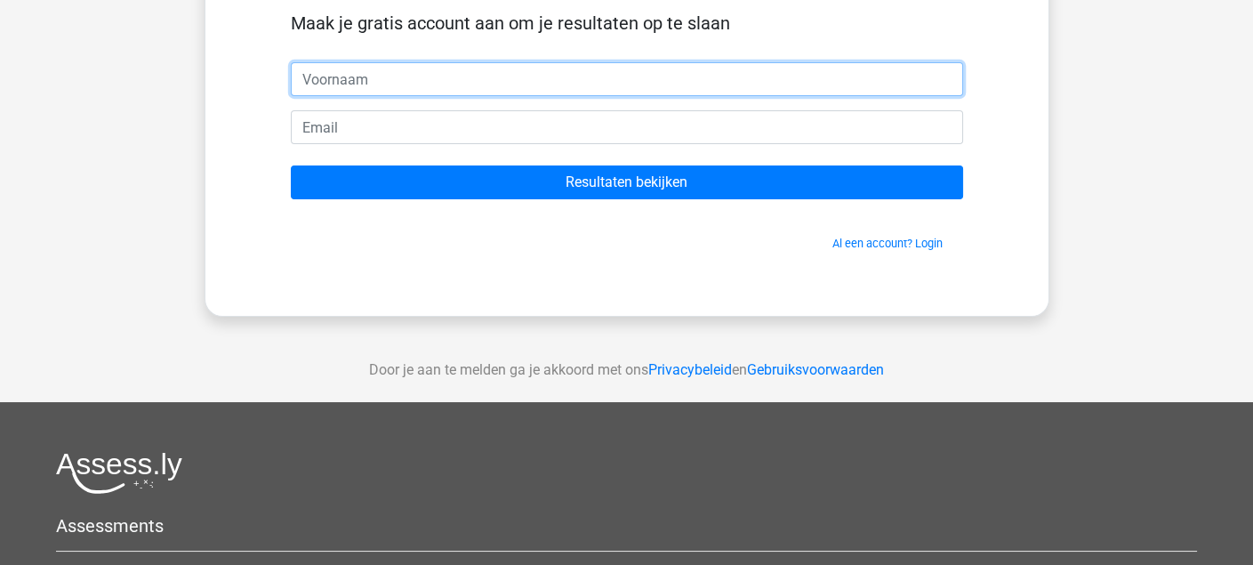
paste input "keixafccjbpughzcfy@xfavaj.com"
type input "keixafccjbpughzcfy@xfavaj.com"
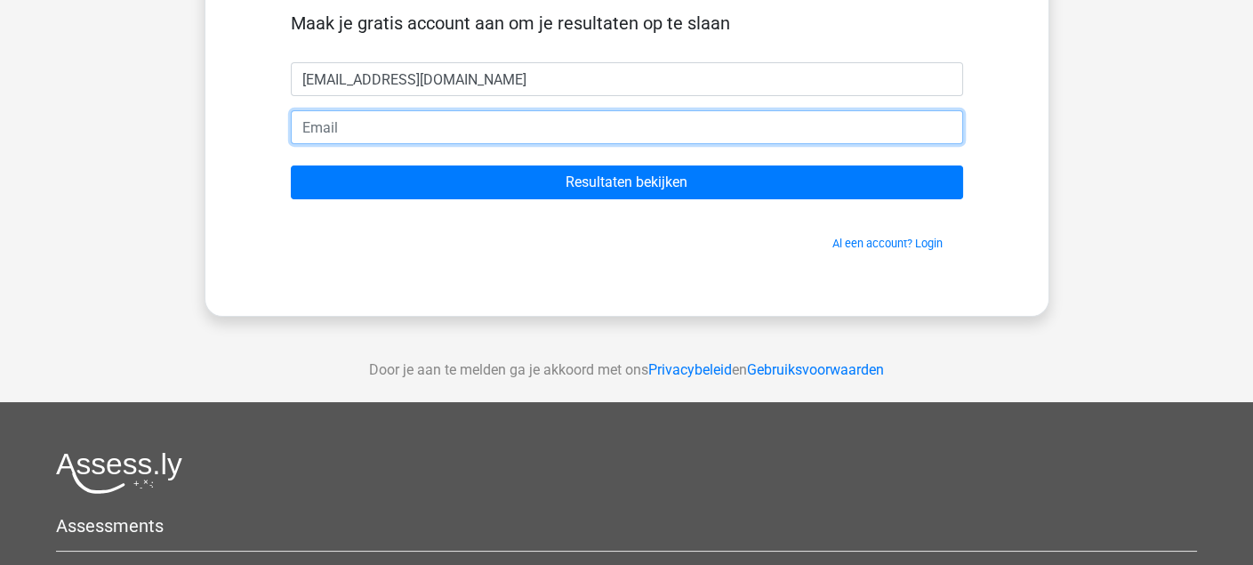
click at [375, 124] on input "email" at bounding box center [627, 127] width 672 height 34
paste input "[EMAIL_ADDRESS][DOMAIN_NAME]"
type input "[EMAIL_ADDRESS][DOMAIN_NAME]"
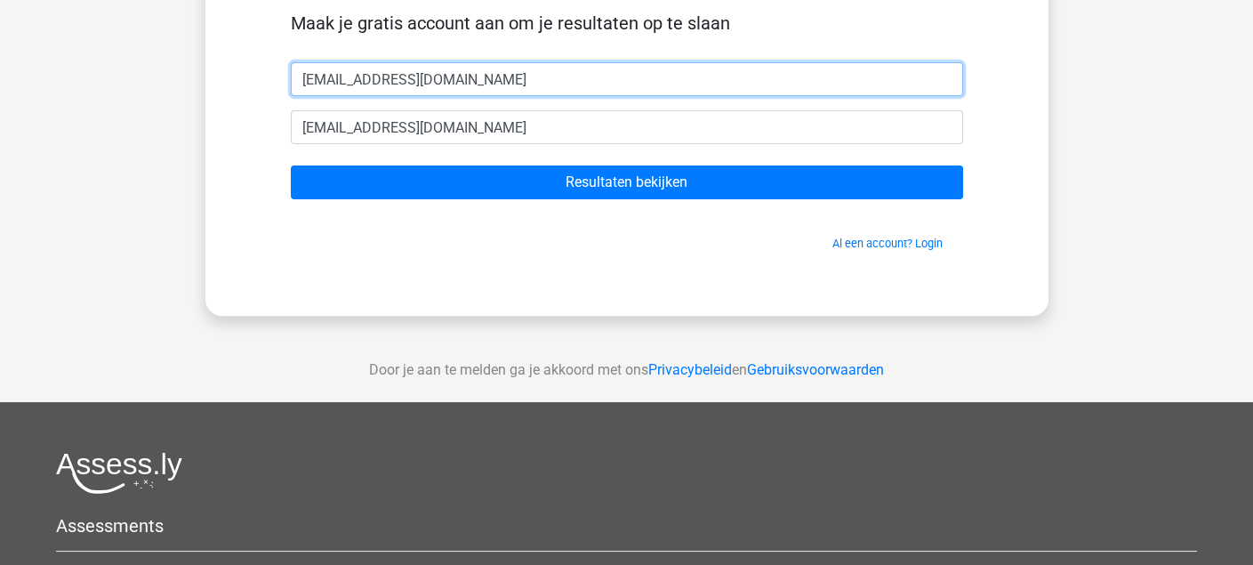
click at [374, 84] on input "[EMAIL_ADDRESS][DOMAIN_NAME]" at bounding box center [627, 79] width 672 height 34
click at [373, 84] on input "[EMAIL_ADDRESS][DOMAIN_NAME]" at bounding box center [627, 79] width 672 height 34
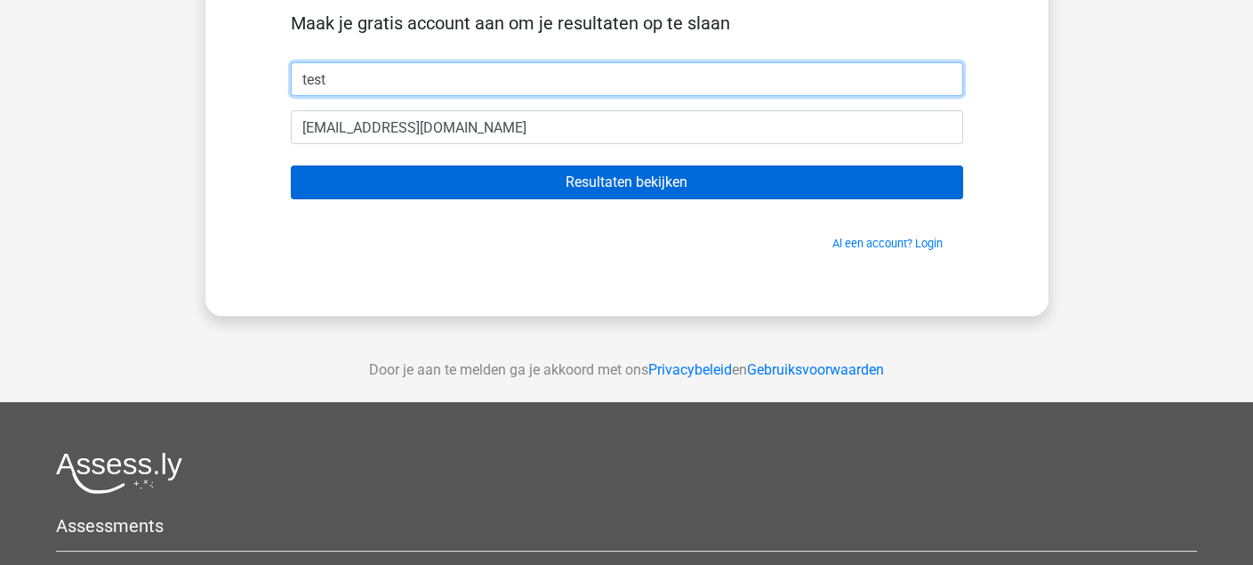
type input "test"
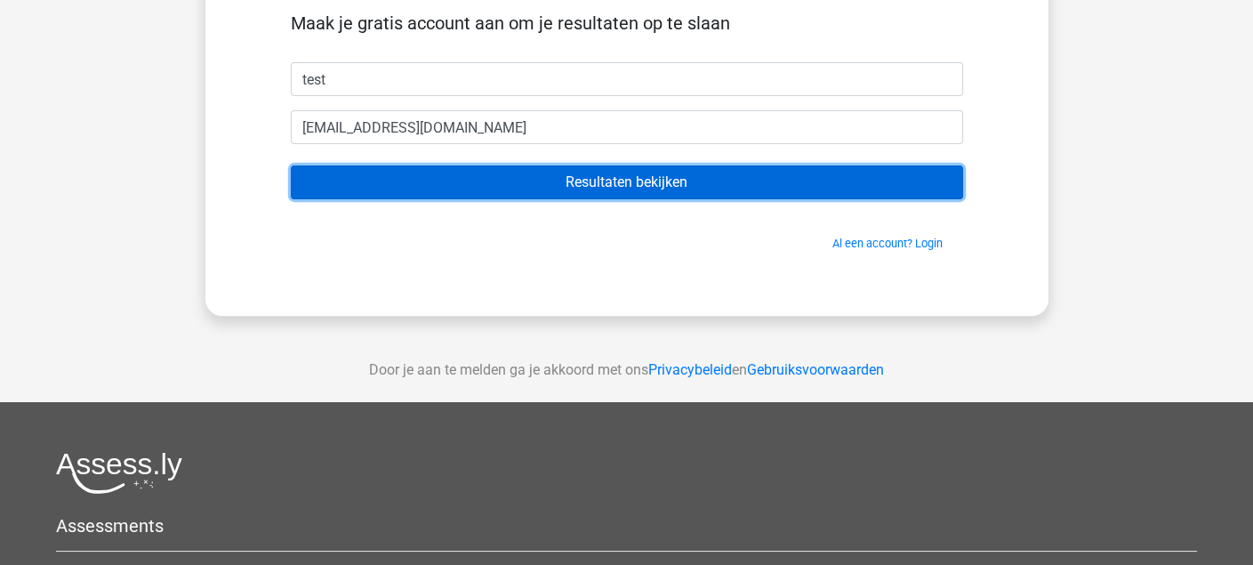
click at [459, 188] on input "Resultaten bekijken" at bounding box center [627, 182] width 672 height 34
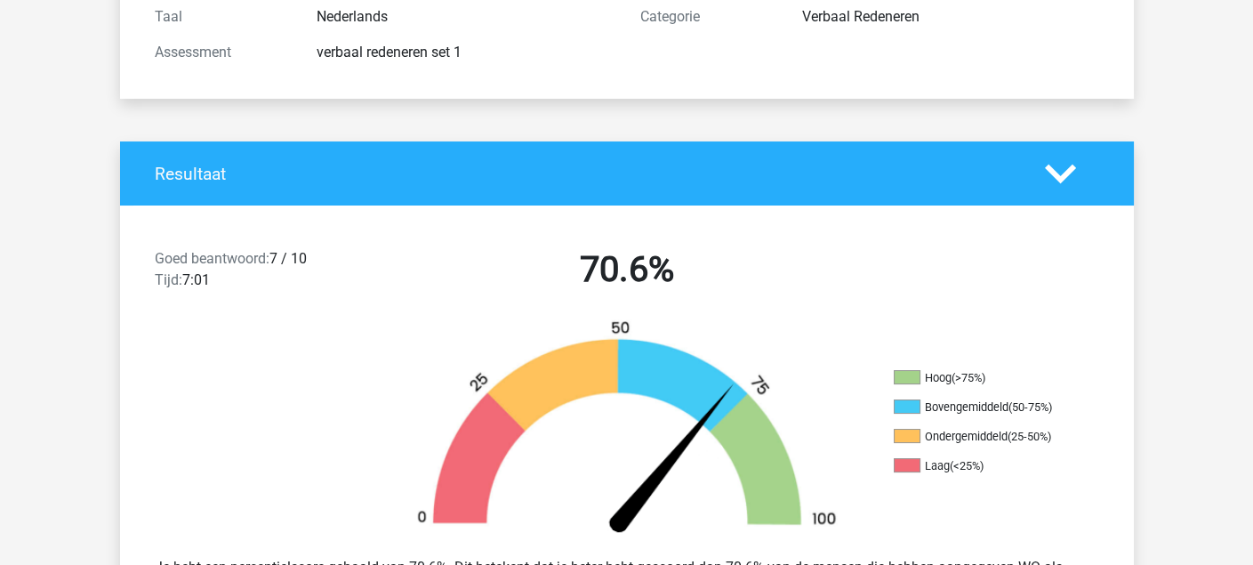
scroll to position [356, 0]
